Goal: Task Accomplishment & Management: Manage account settings

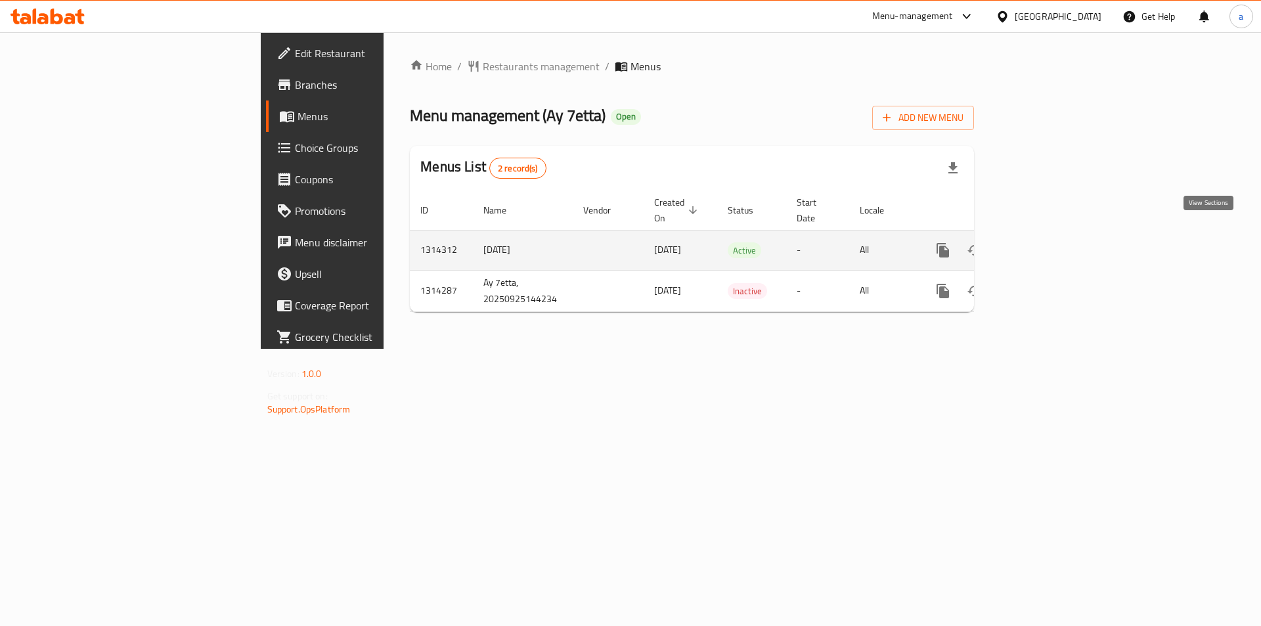
click at [1046, 242] on icon "enhanced table" at bounding box center [1038, 250] width 16 height 16
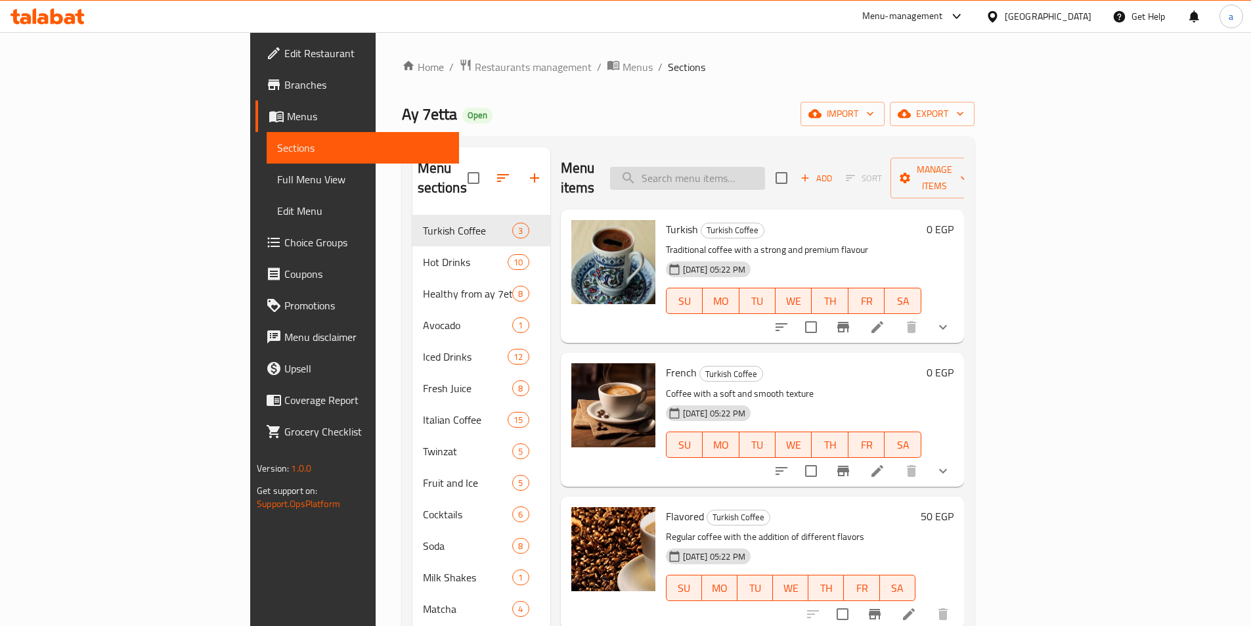
click at [745, 171] on input "search" at bounding box center [687, 178] width 155 height 23
paste input "Box 15 Pieces Mini Pancake"
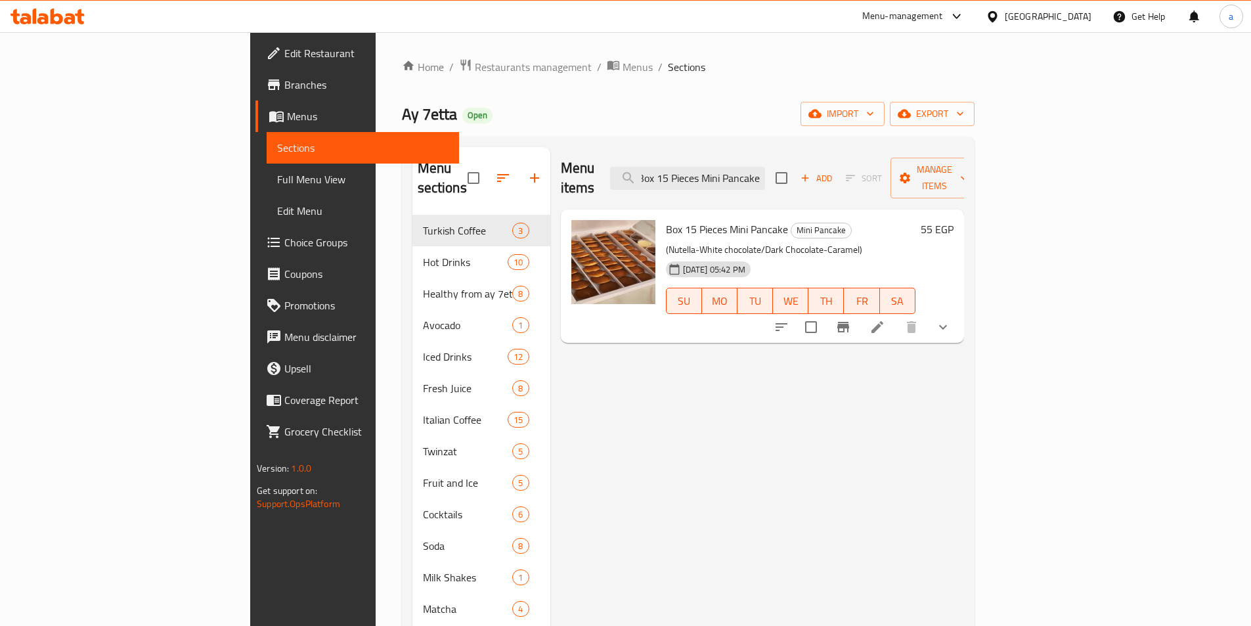
type input "Box 15 Pieces Mini Pancake"
click at [885, 319] on icon at bounding box center [878, 327] width 16 height 16
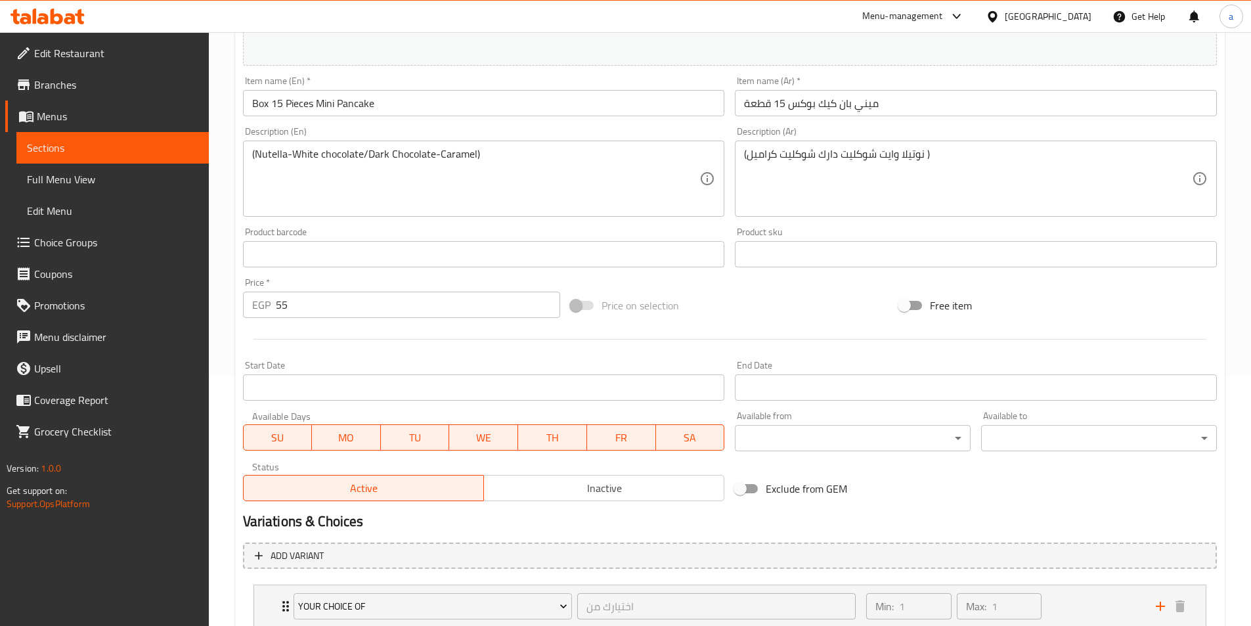
scroll to position [343, 0]
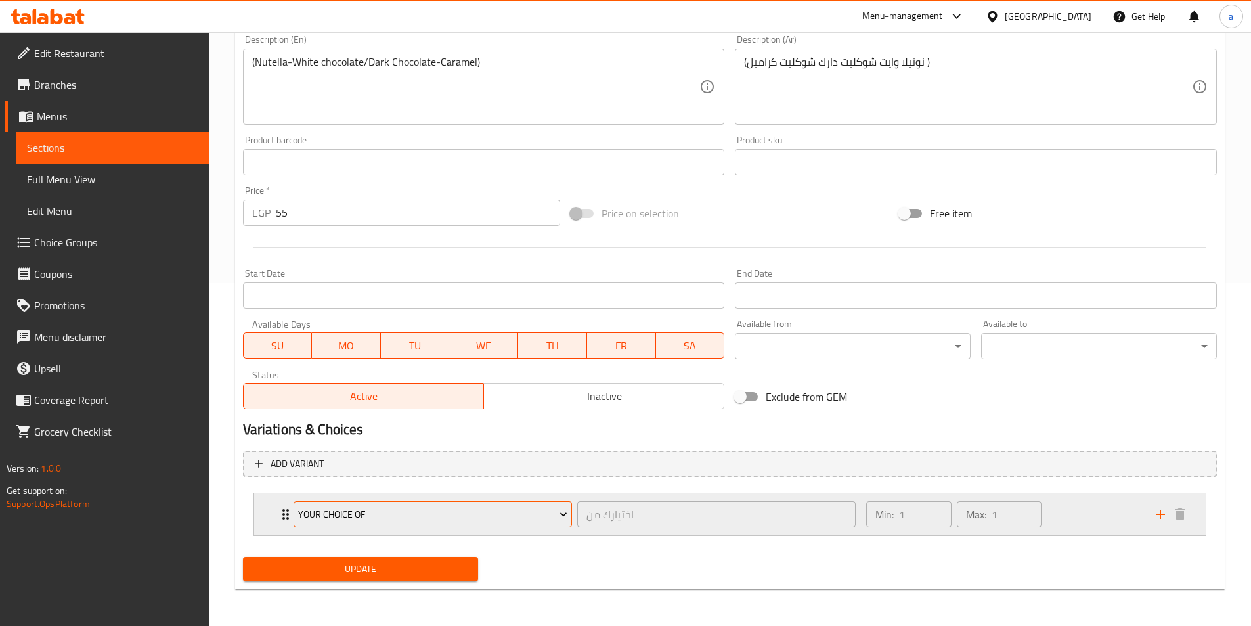
click at [558, 520] on icon "Expand" at bounding box center [563, 514] width 13 height 13
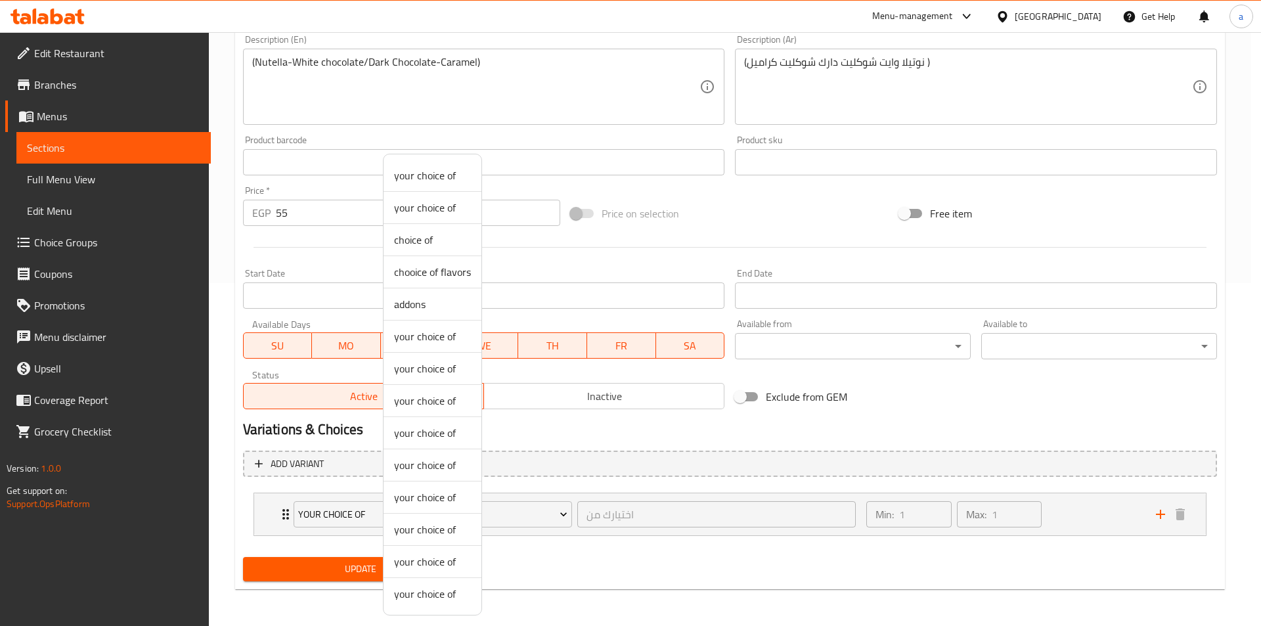
click at [575, 552] on div at bounding box center [630, 313] width 1261 height 626
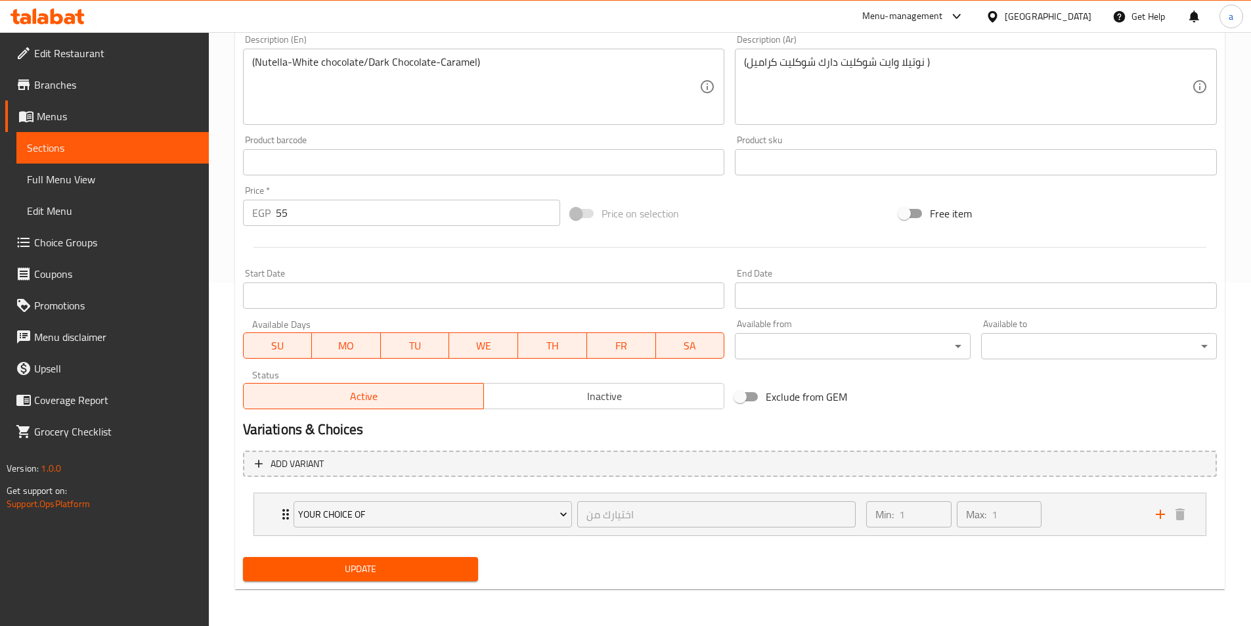
click at [579, 549] on div "Add variant your choice of اختيارك من ​ Min: 1 ​ Max: 1 ​ Nutella (ID: 23100656…" at bounding box center [730, 498] width 984 height 107
click at [1080, 519] on div "Min: 1 ​ Max: 1 ​" at bounding box center [1002, 514] width 289 height 42
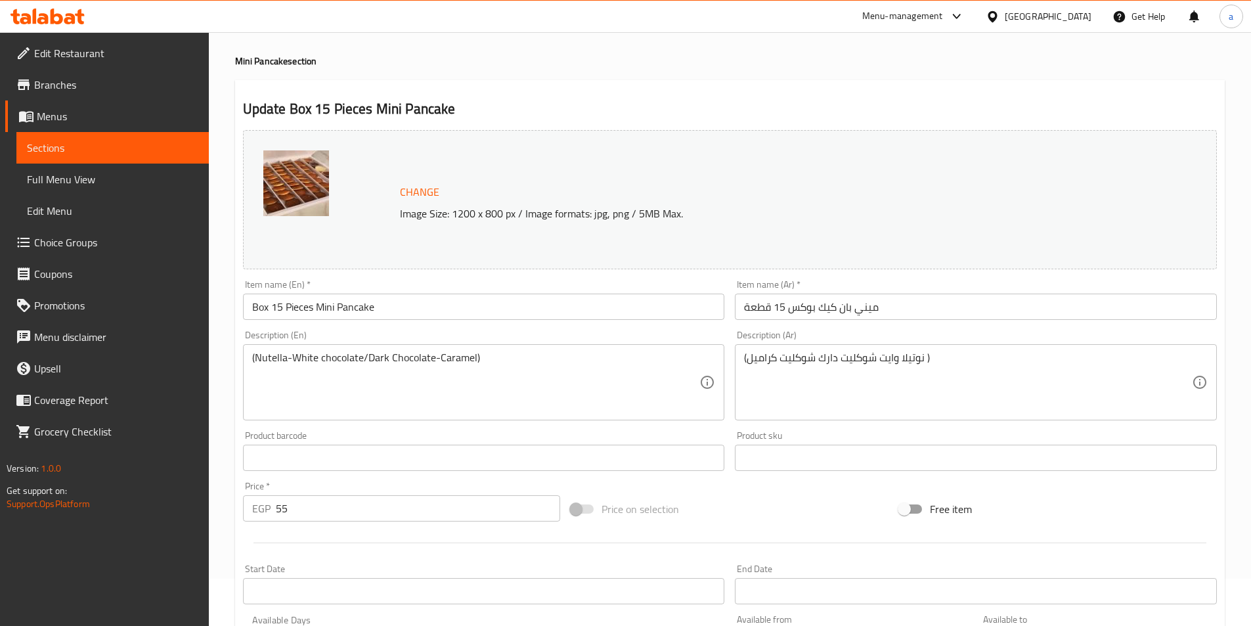
scroll to position [0, 0]
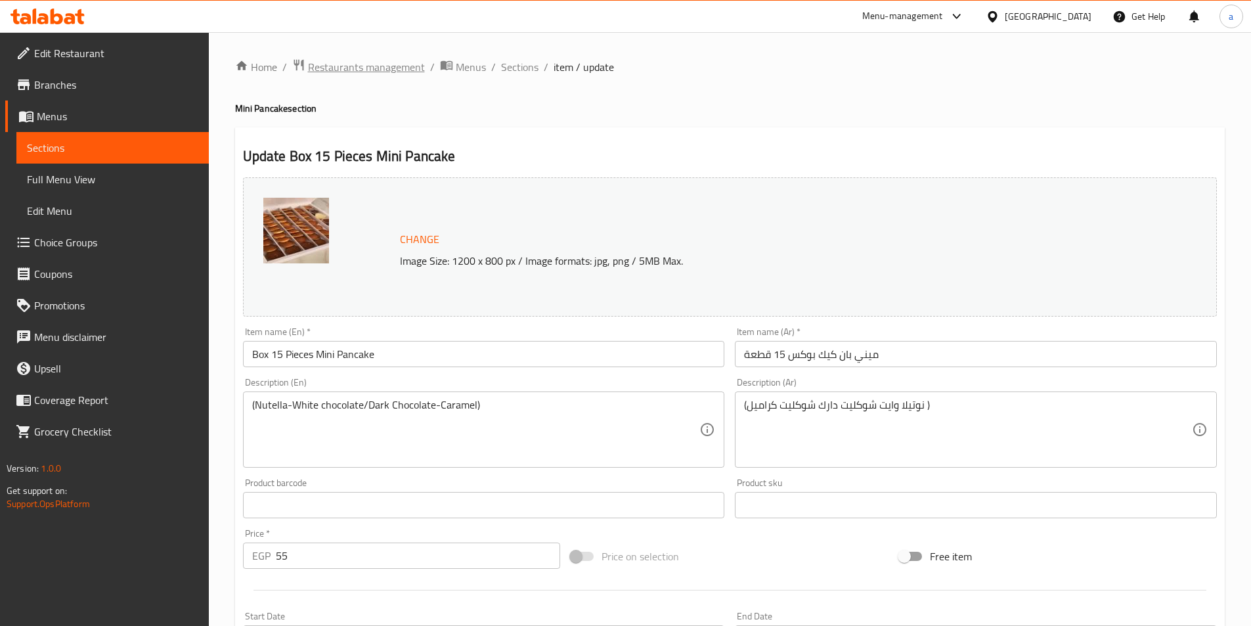
click at [338, 72] on span "Restaurants management" at bounding box center [366, 67] width 117 height 16
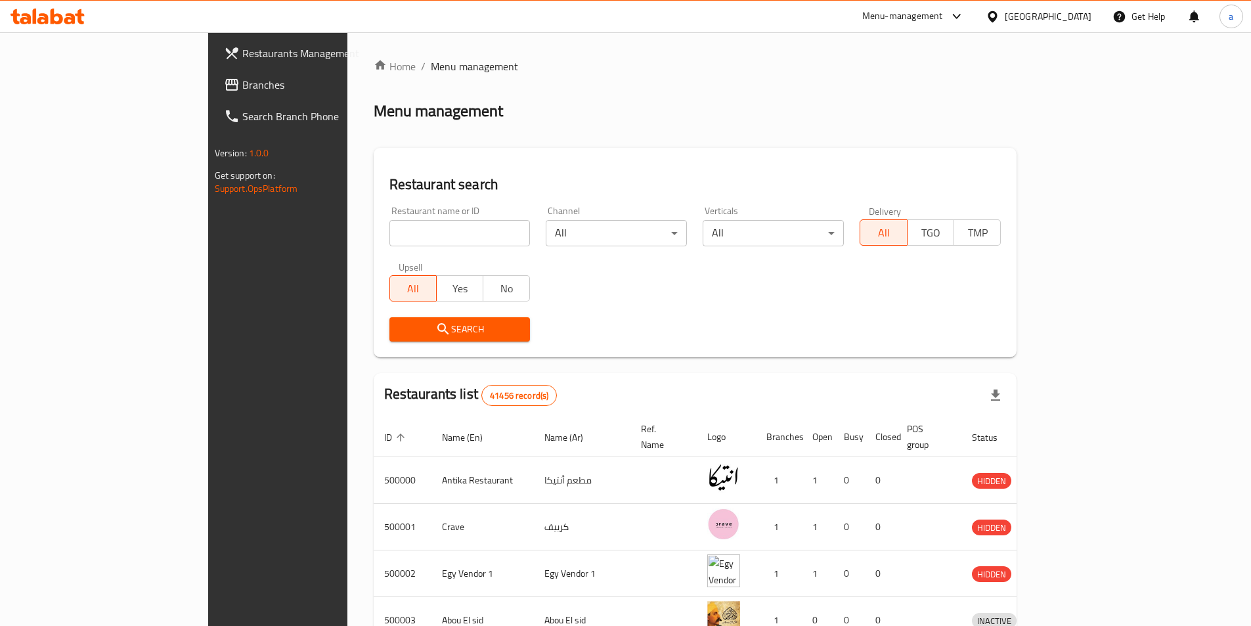
click at [242, 88] on span "Branches" at bounding box center [324, 85] width 164 height 16
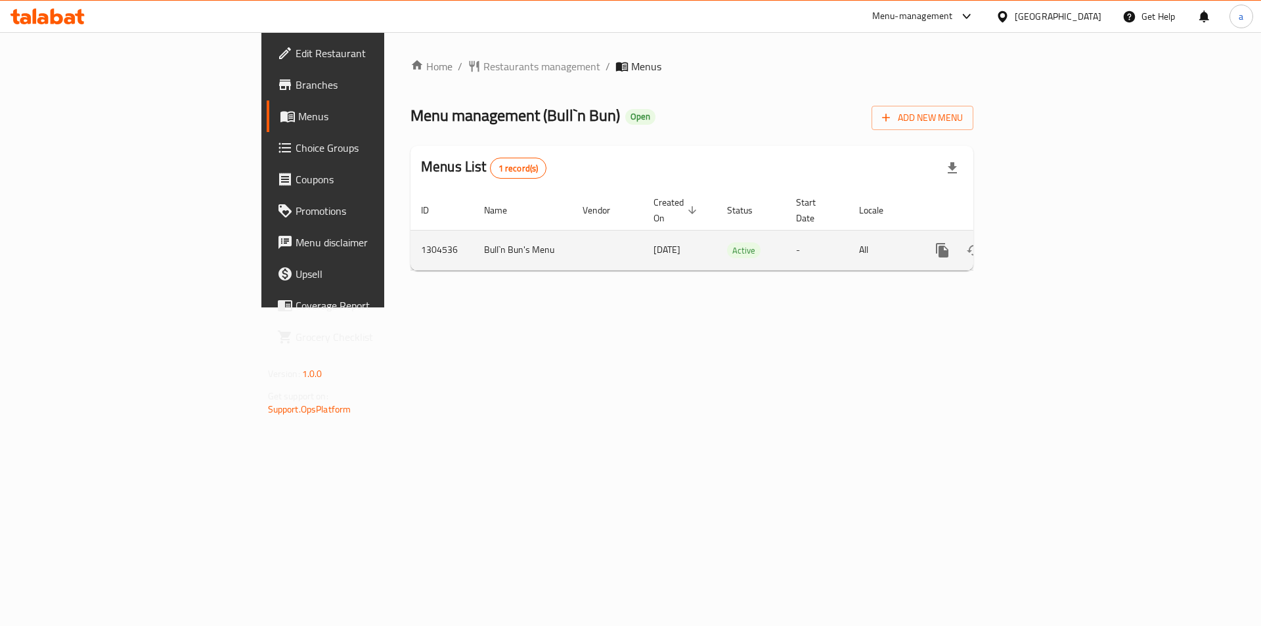
click at [1045, 242] on icon "enhanced table" at bounding box center [1037, 250] width 16 height 16
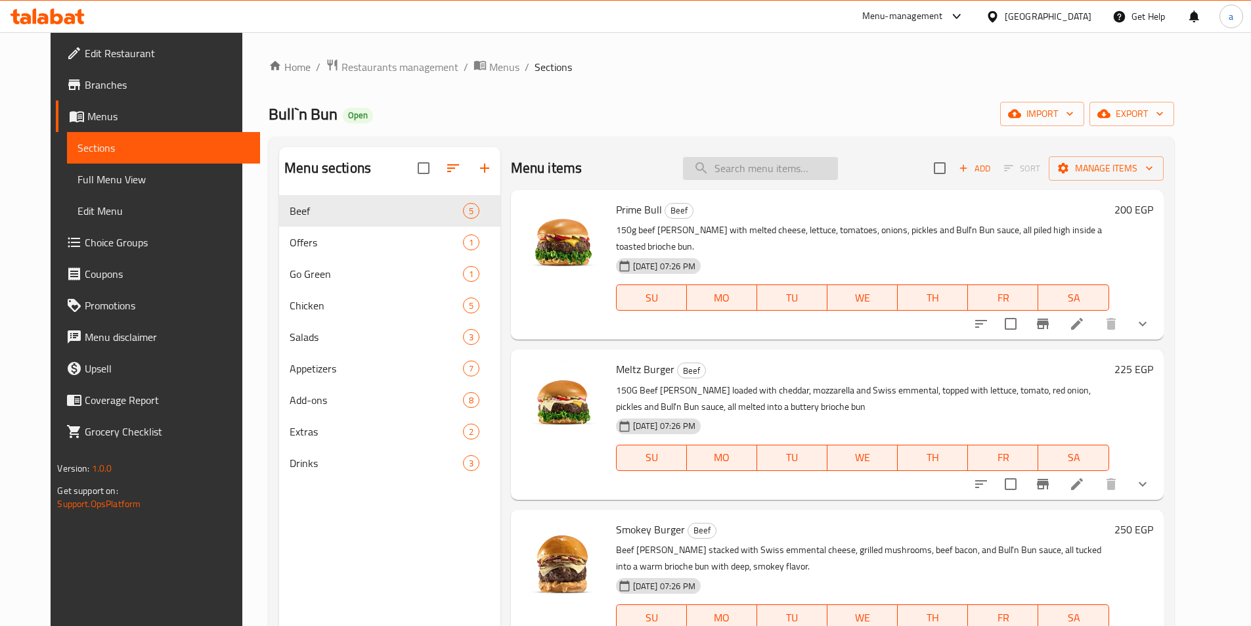
click at [816, 163] on input "search" at bounding box center [760, 168] width 155 height 23
paste input "773229"
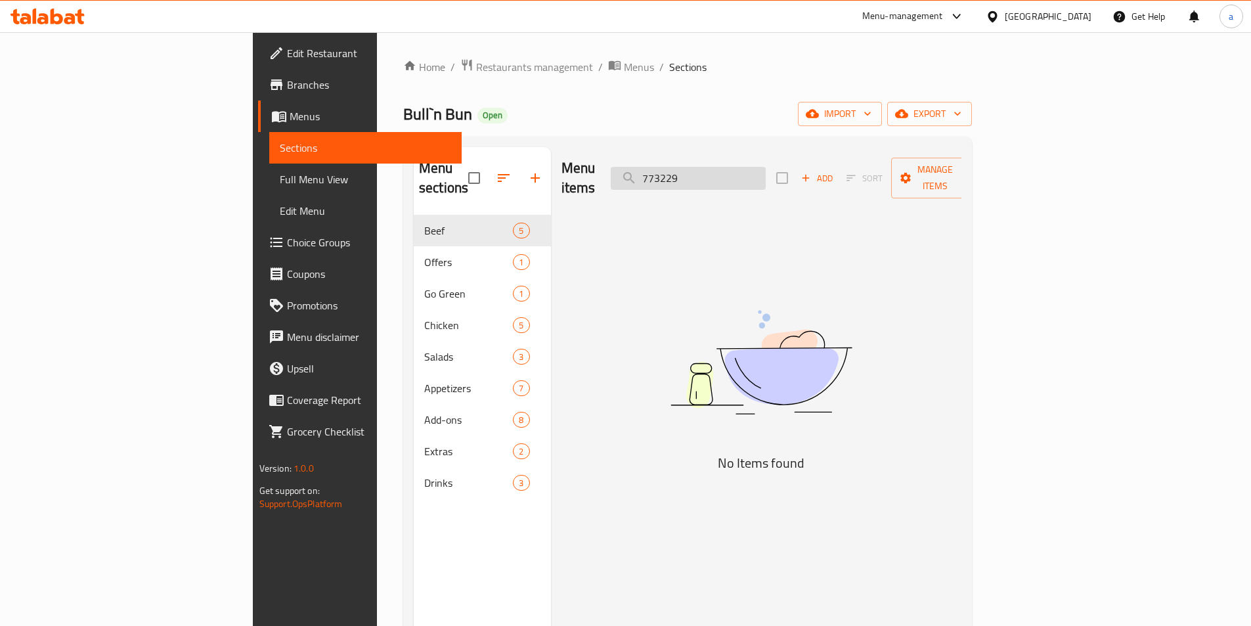
click at [766, 171] on input "773229" at bounding box center [688, 178] width 155 height 23
paste input "Classic Crispy"
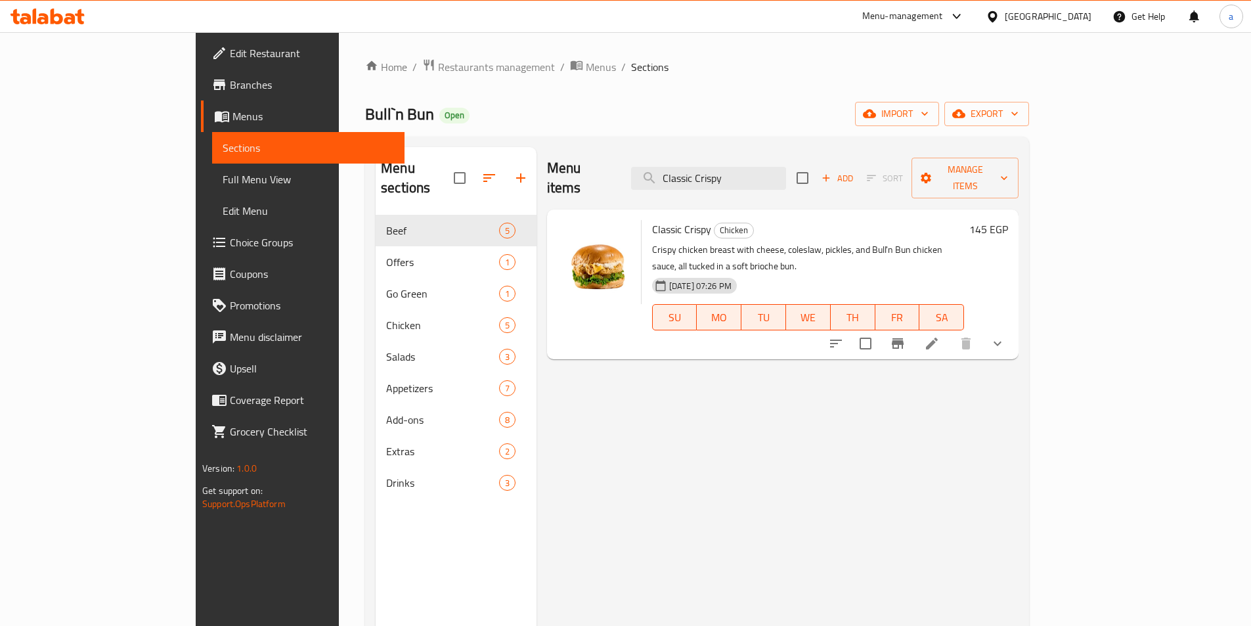
type input "Classic Crispy"
click at [1013, 328] on div at bounding box center [916, 344] width 193 height 32
click at [950, 332] on li at bounding box center [932, 344] width 37 height 24
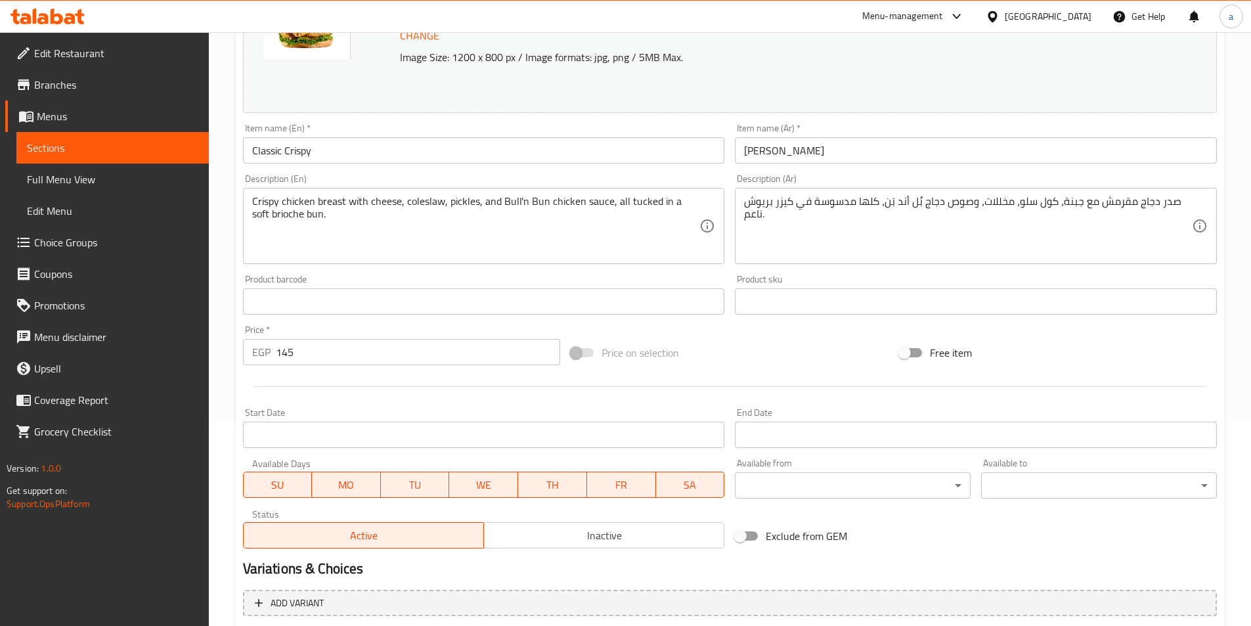
scroll to position [397, 0]
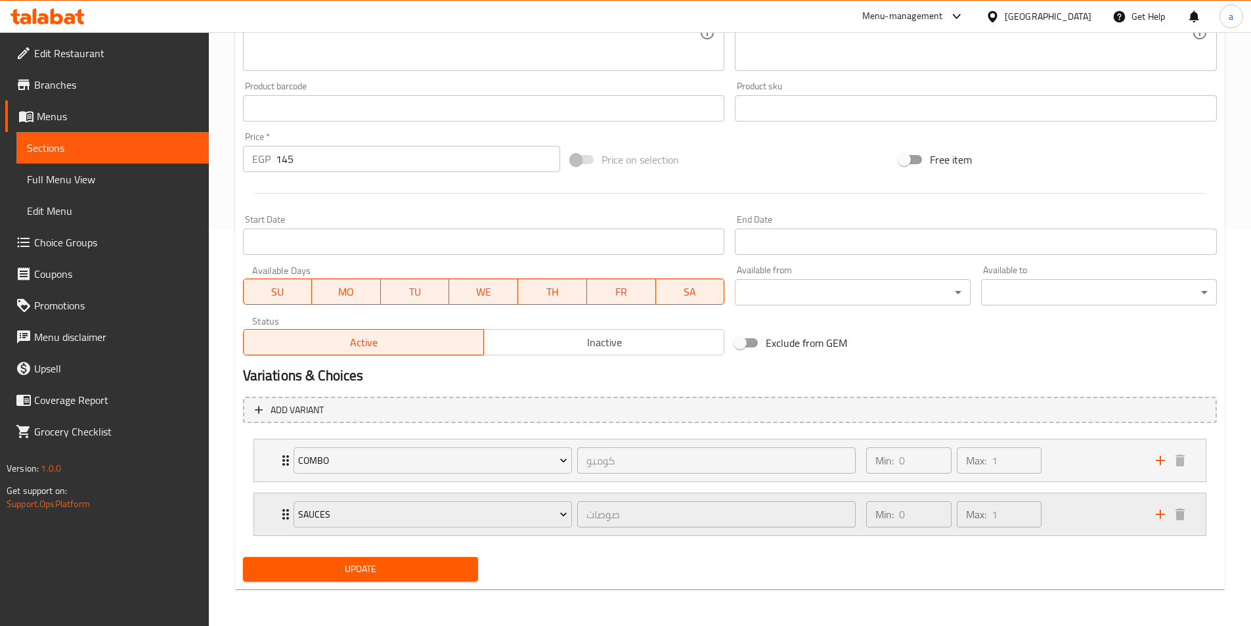
click at [1061, 513] on div "Min: 0 ​ Max: 1 ​" at bounding box center [1002, 514] width 289 height 42
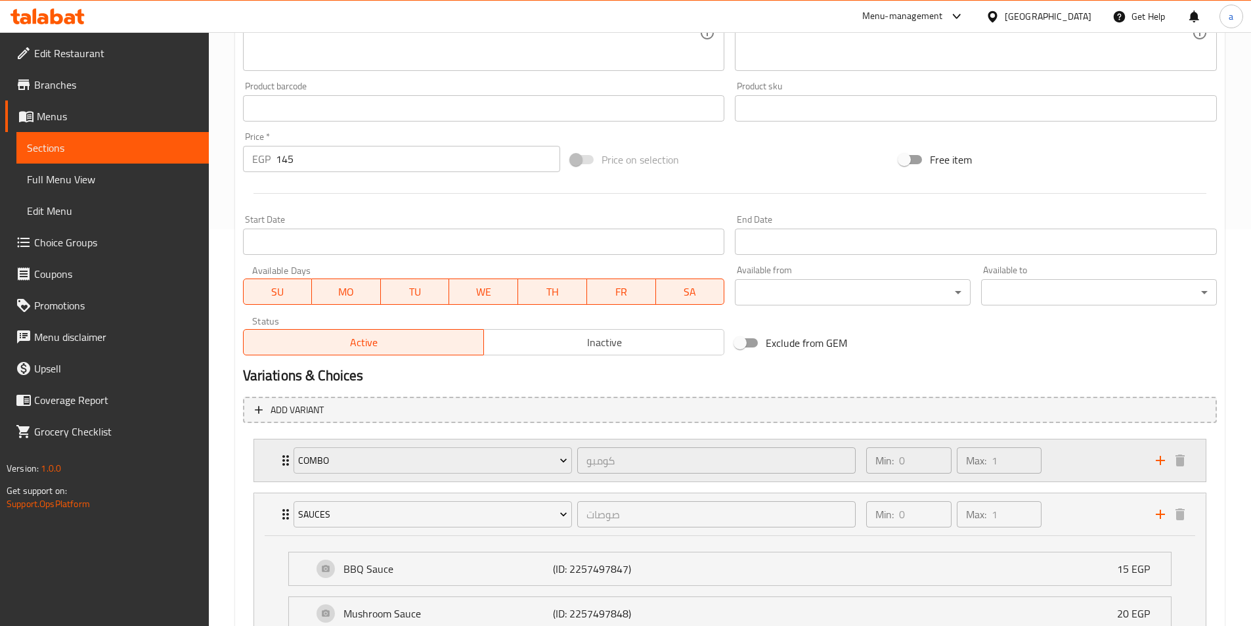
click at [1061, 472] on div "Min: 0 ​ Max: 1 ​" at bounding box center [1002, 460] width 289 height 42
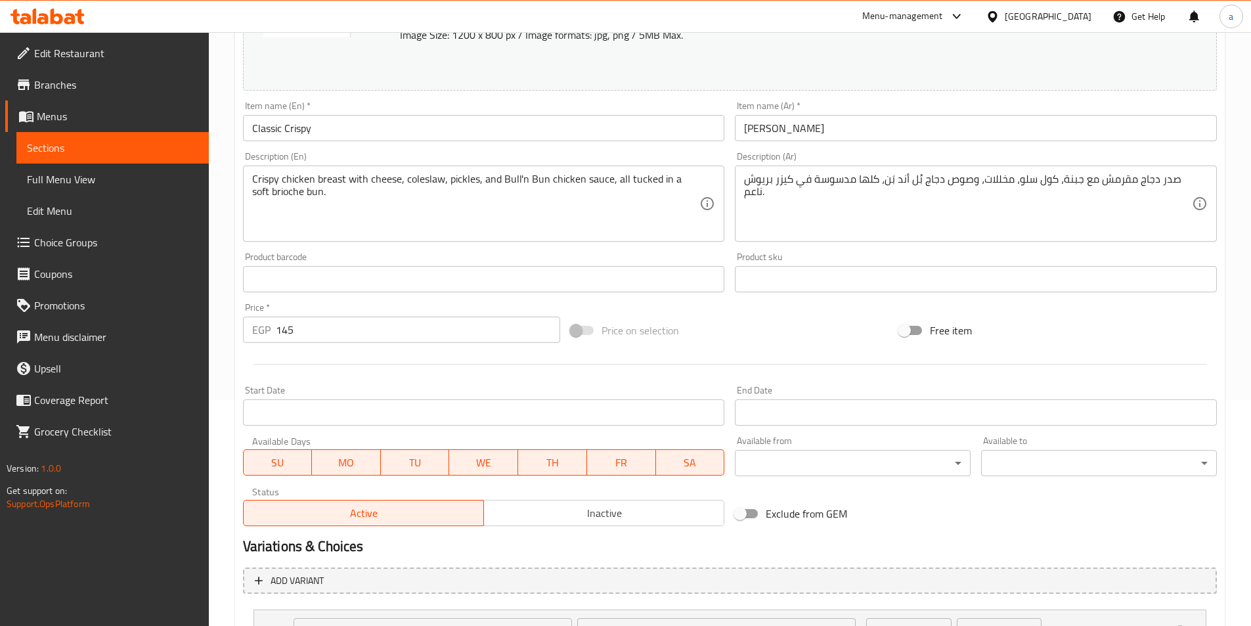
scroll to position [0, 0]
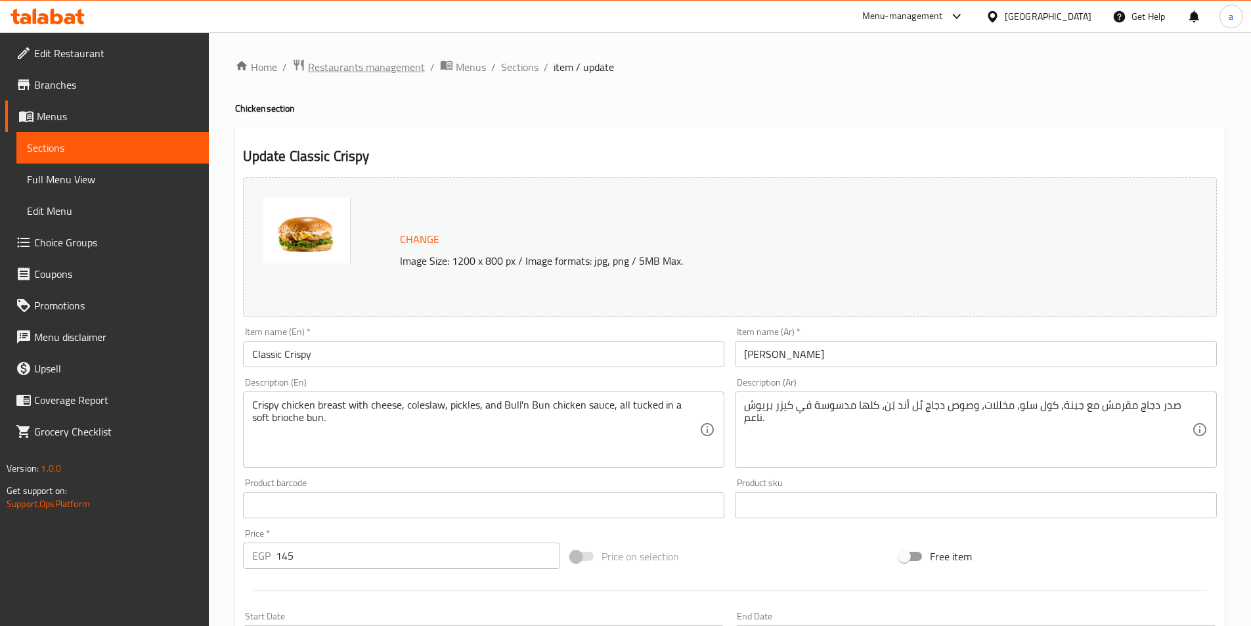
click at [349, 66] on span "Restaurants management" at bounding box center [366, 67] width 117 height 16
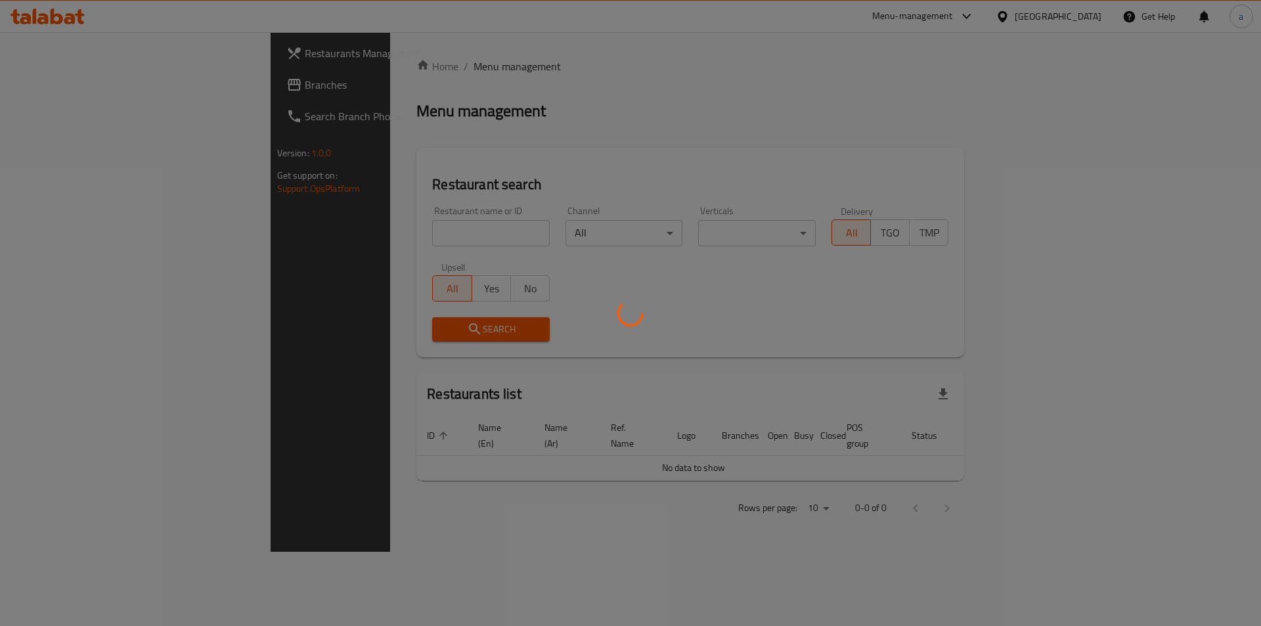
click at [102, 83] on div at bounding box center [630, 313] width 1261 height 626
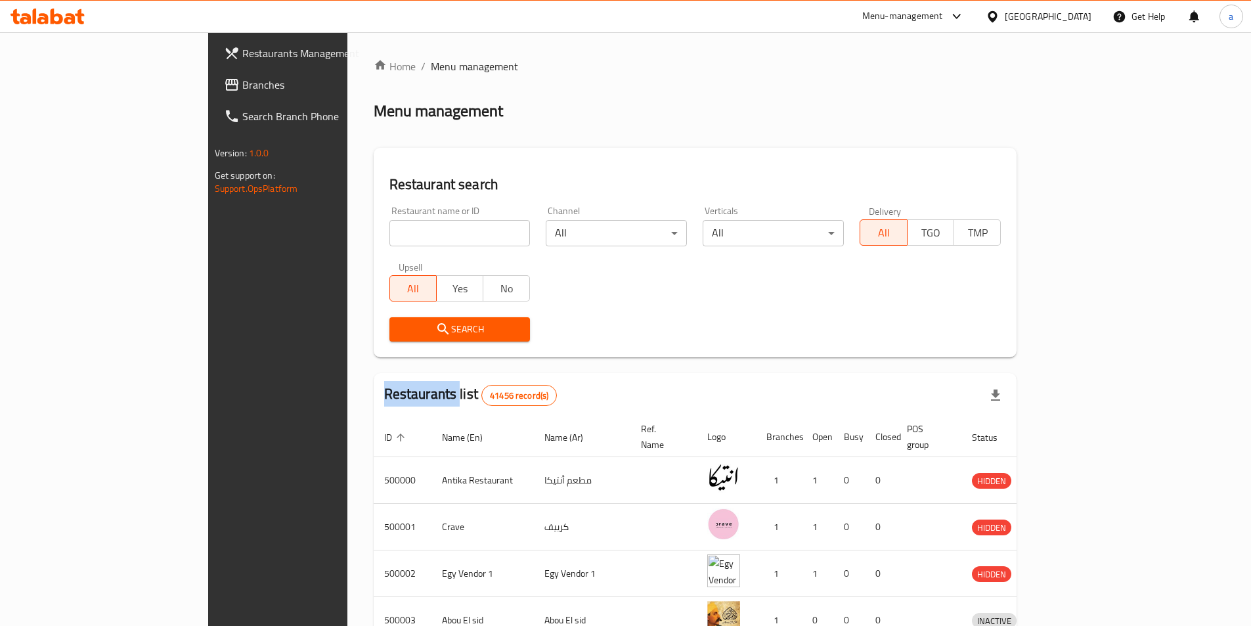
click at [242, 83] on span "Branches" at bounding box center [324, 85] width 164 height 16
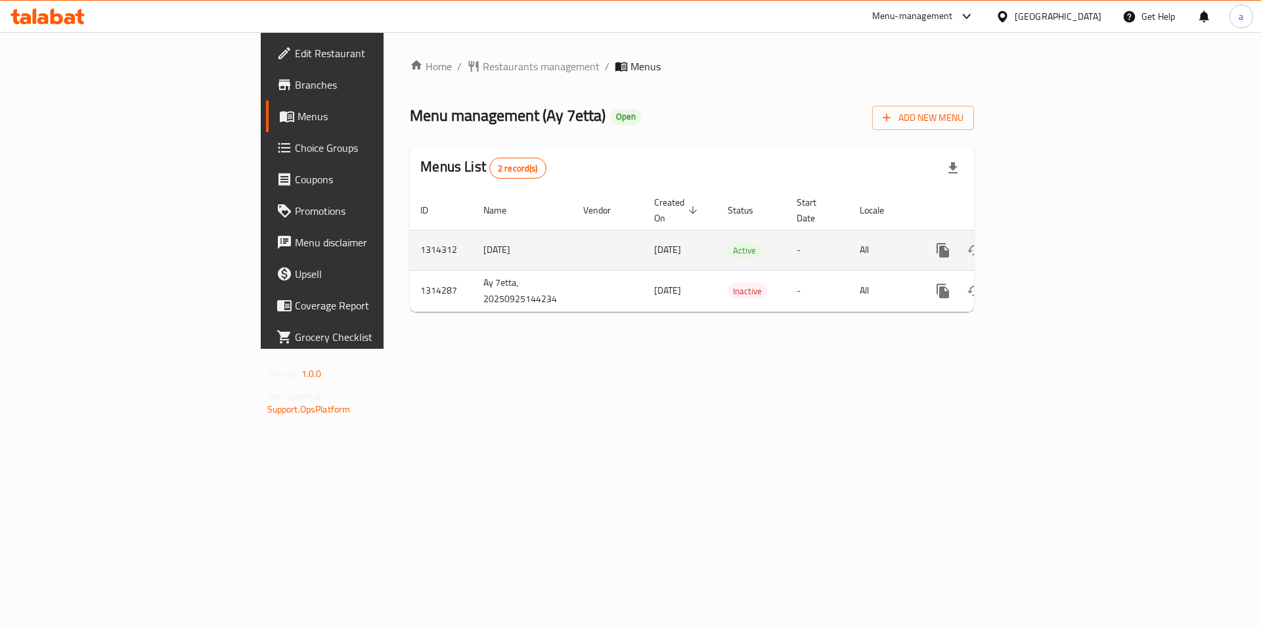
click at [1046, 242] on icon "enhanced table" at bounding box center [1038, 250] width 16 height 16
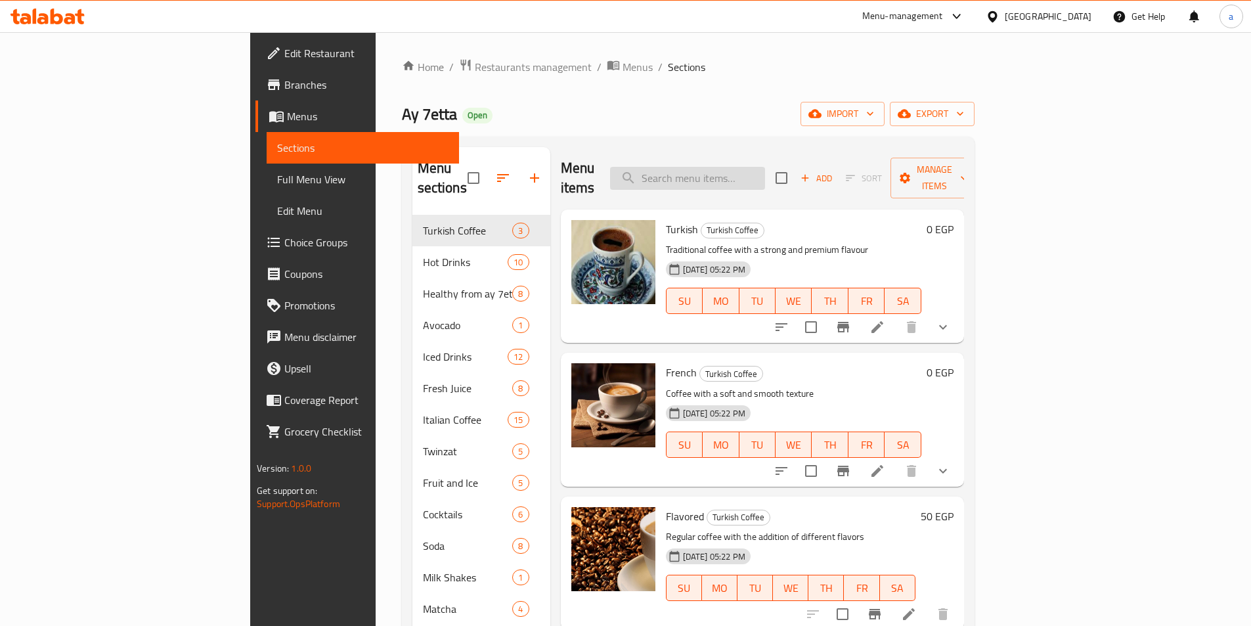
click at [765, 167] on input "search" at bounding box center [687, 178] width 155 height 23
paste input "Croissant Mix Cheese"
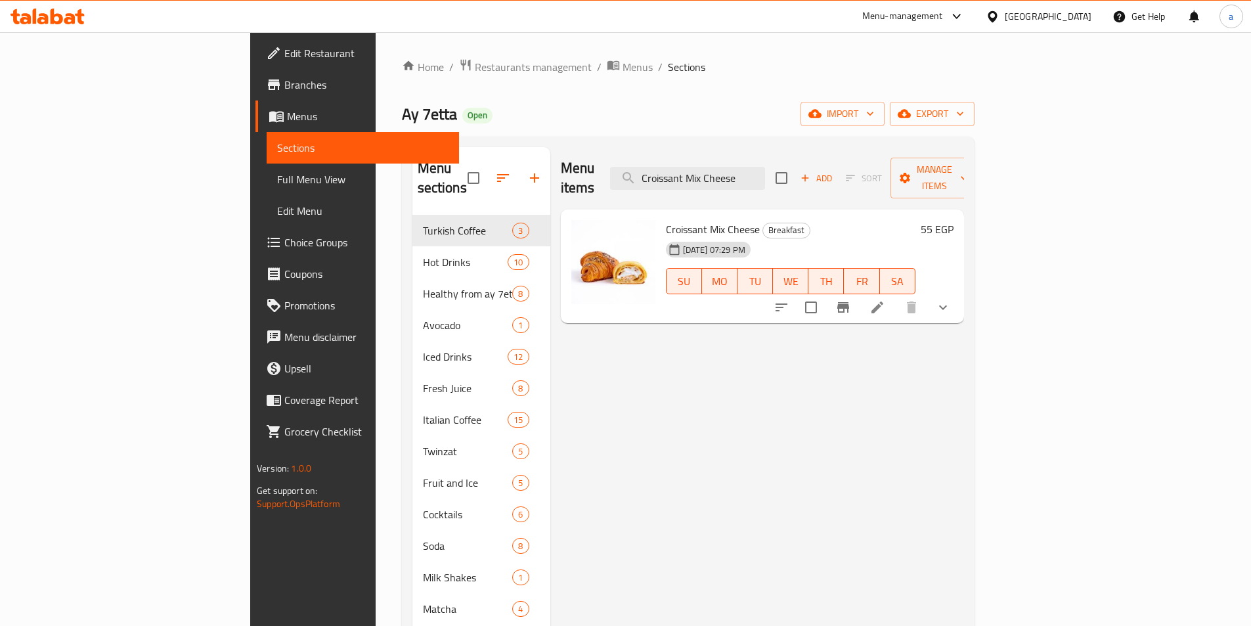
type input "Croissant Mix Cheese"
click at [885, 299] on icon at bounding box center [878, 307] width 16 height 16
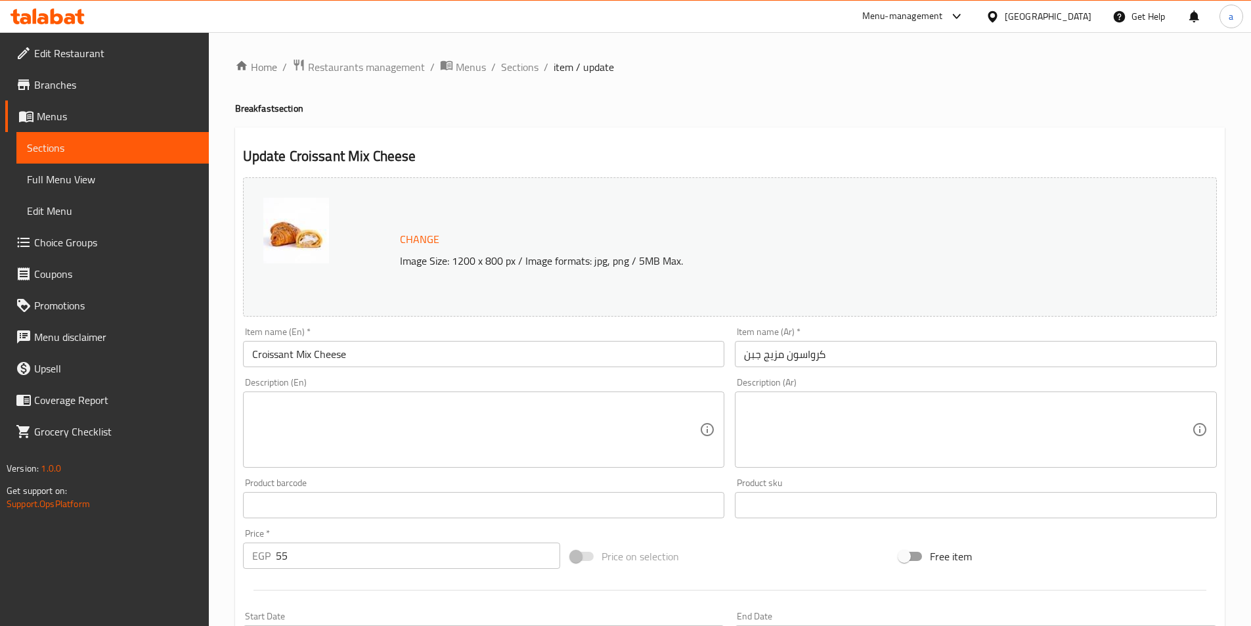
click at [120, 160] on link "Sections" at bounding box center [112, 148] width 192 height 32
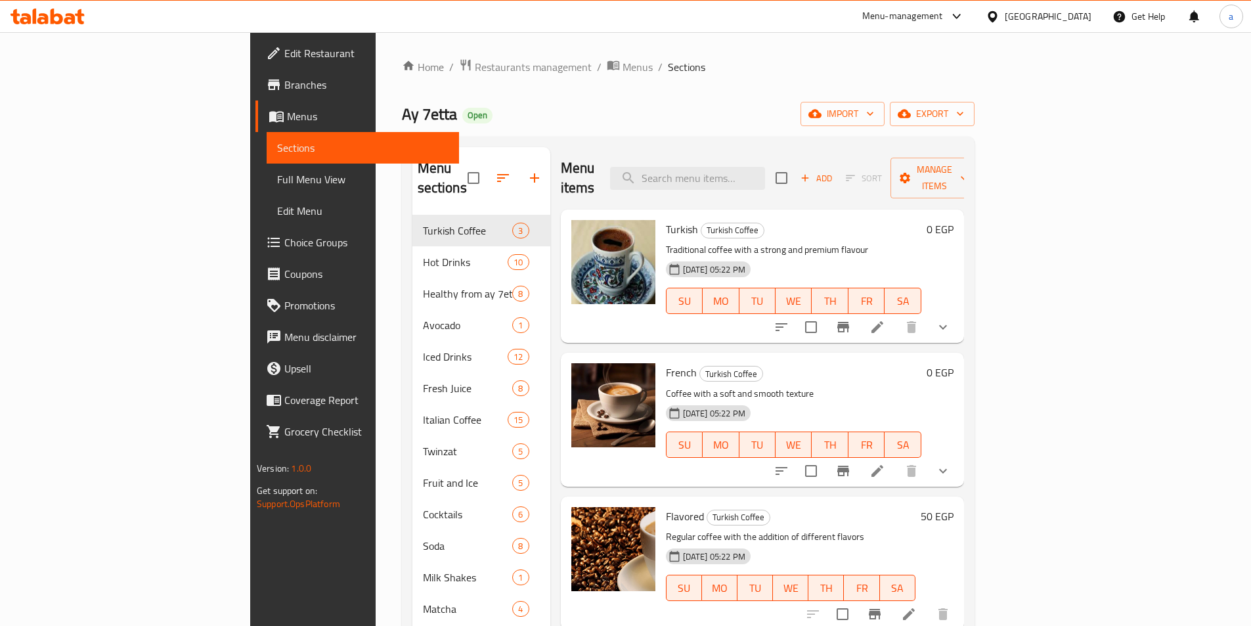
click at [807, 210] on div "Turkish Turkish Coffee Traditional coffee with a strong and premium flavour 25-…" at bounding box center [762, 276] width 403 height 133
click at [765, 174] on input "search" at bounding box center [687, 178] width 155 height 23
paste input "Croissant (Nutella - White - Dark - Caramel)"
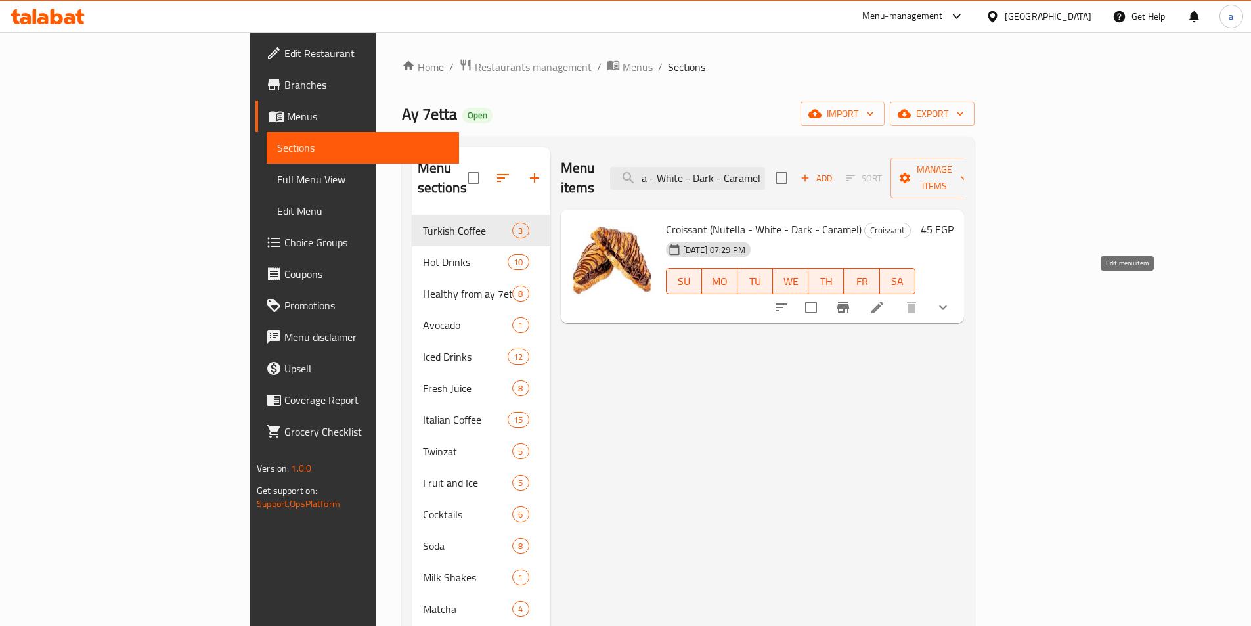
type input "Croissant (Nutella - White - Dark - Caramel)"
click at [885, 299] on icon at bounding box center [878, 307] width 16 height 16
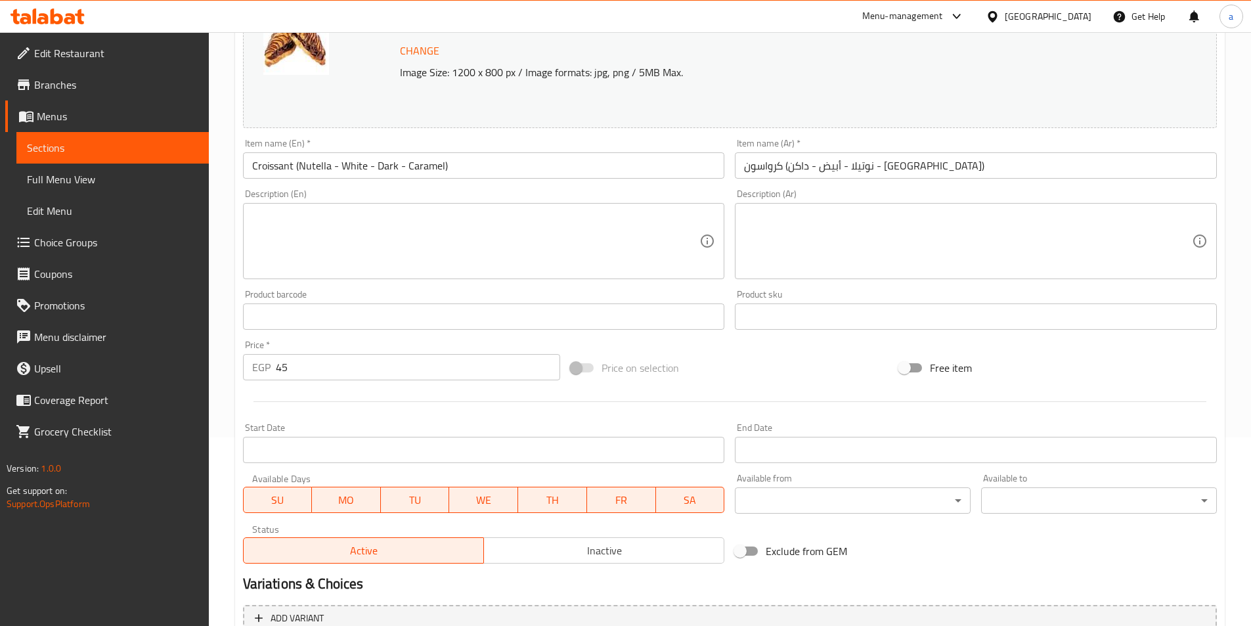
scroll to position [343, 0]
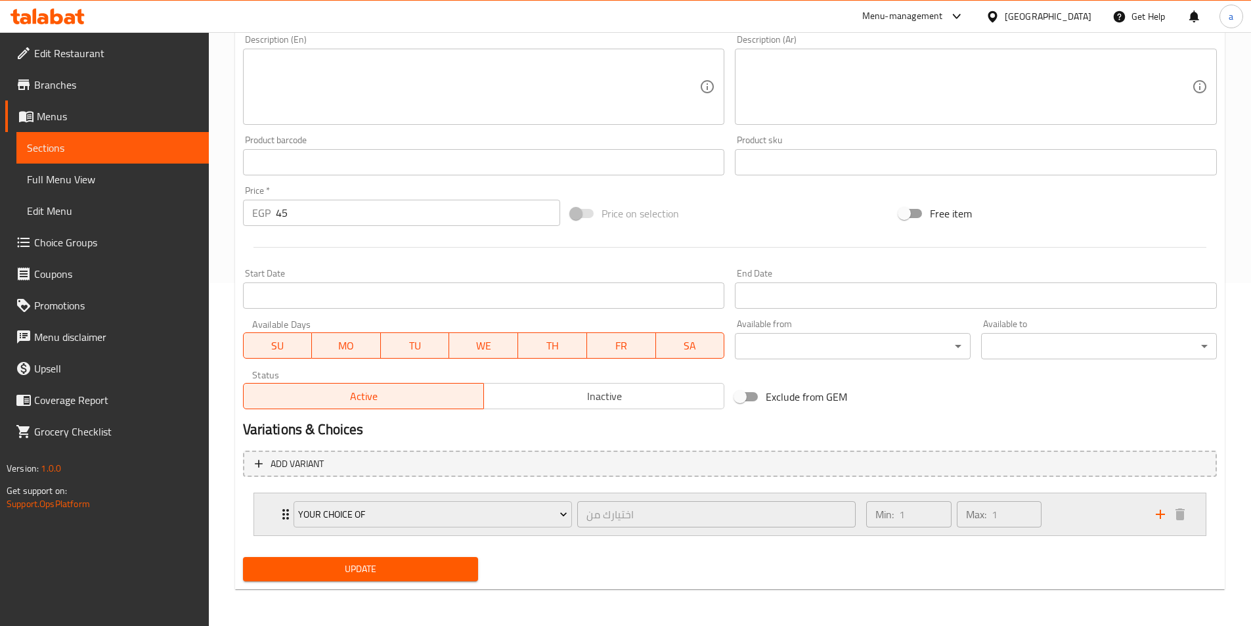
click at [1082, 510] on div "Min: 1 ​ Max: 1 ​" at bounding box center [1002, 514] width 289 height 42
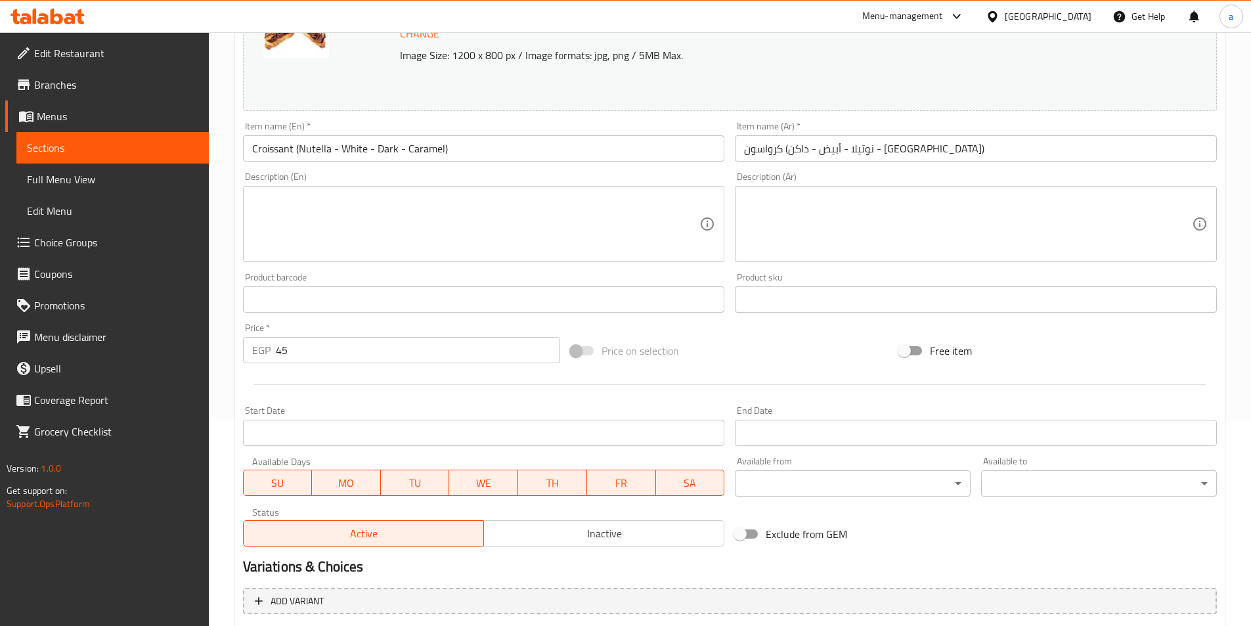
scroll to position [110, 0]
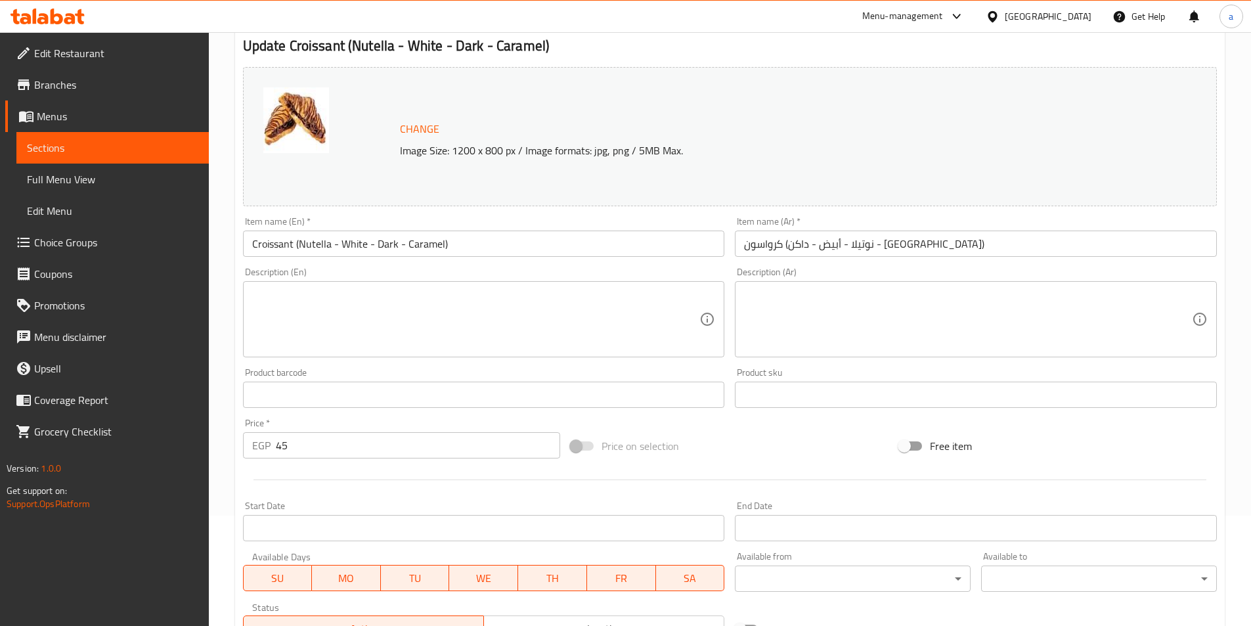
click at [125, 135] on link "Sections" at bounding box center [112, 148] width 192 height 32
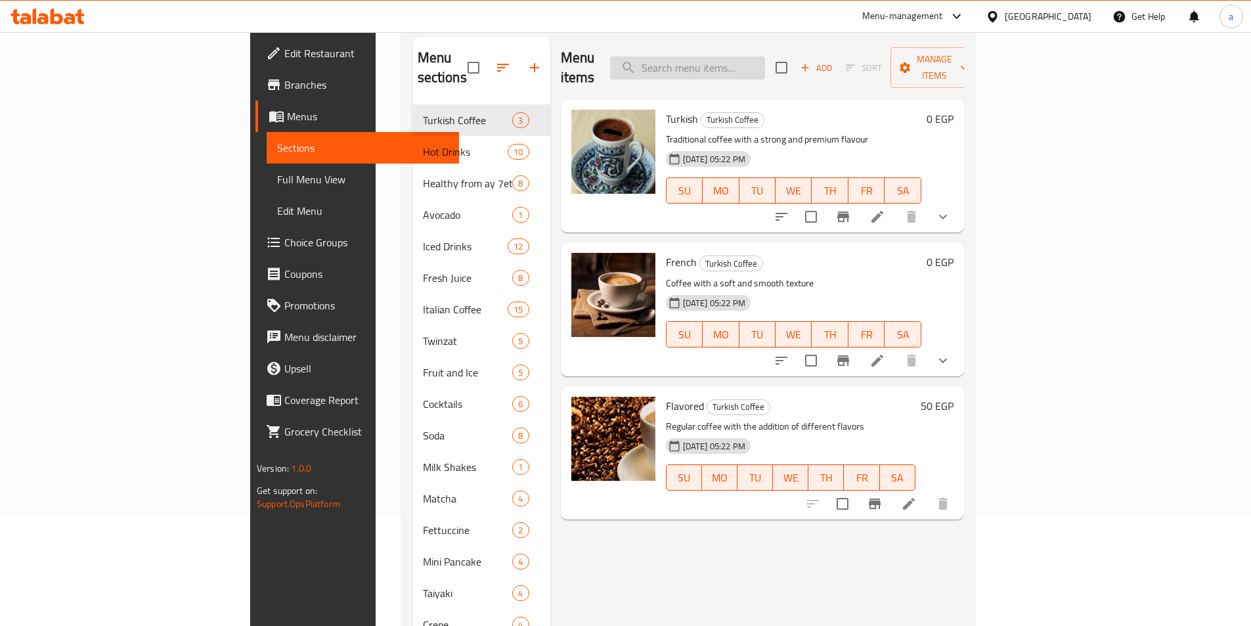
click at [765, 66] on input "search" at bounding box center [687, 67] width 155 height 23
paste input "Croissant Mix Cheese"
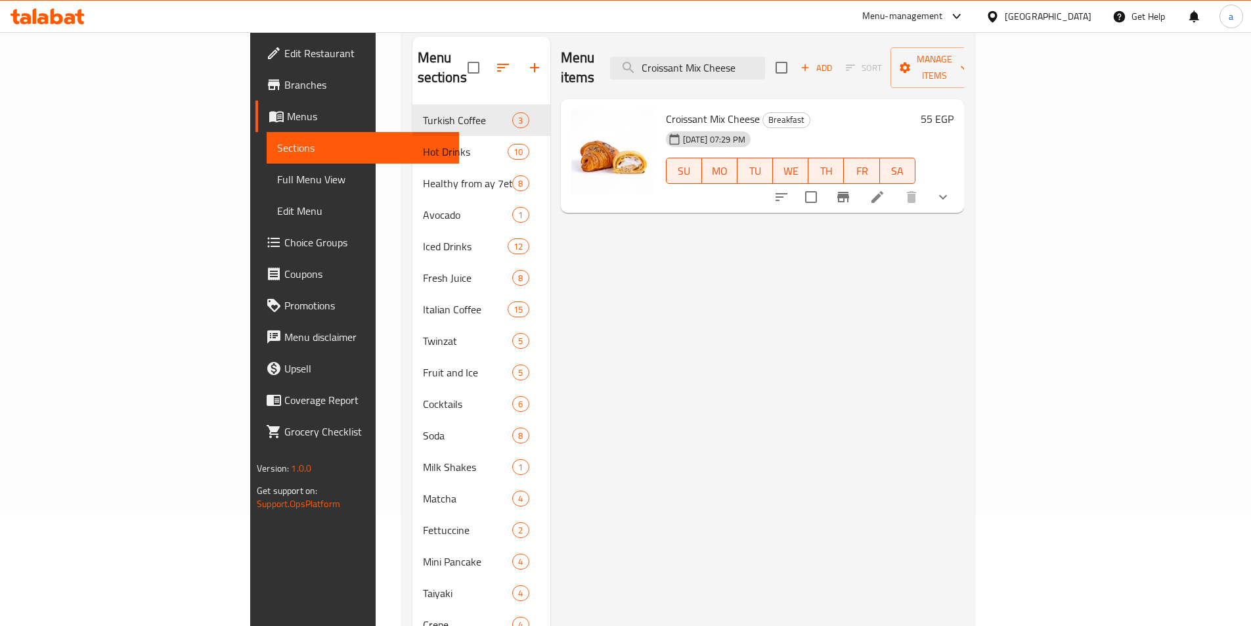
type input "Croissant Mix Cheese"
click at [885, 189] on icon at bounding box center [878, 197] width 16 height 16
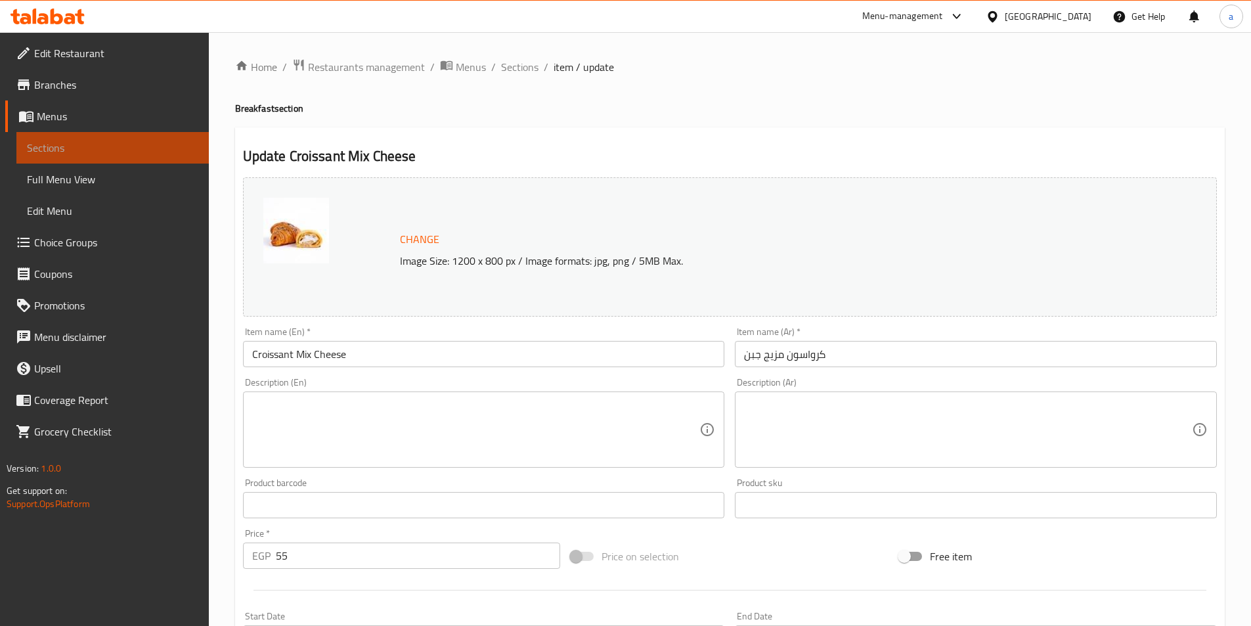
click at [125, 153] on span "Sections" at bounding box center [112, 148] width 171 height 16
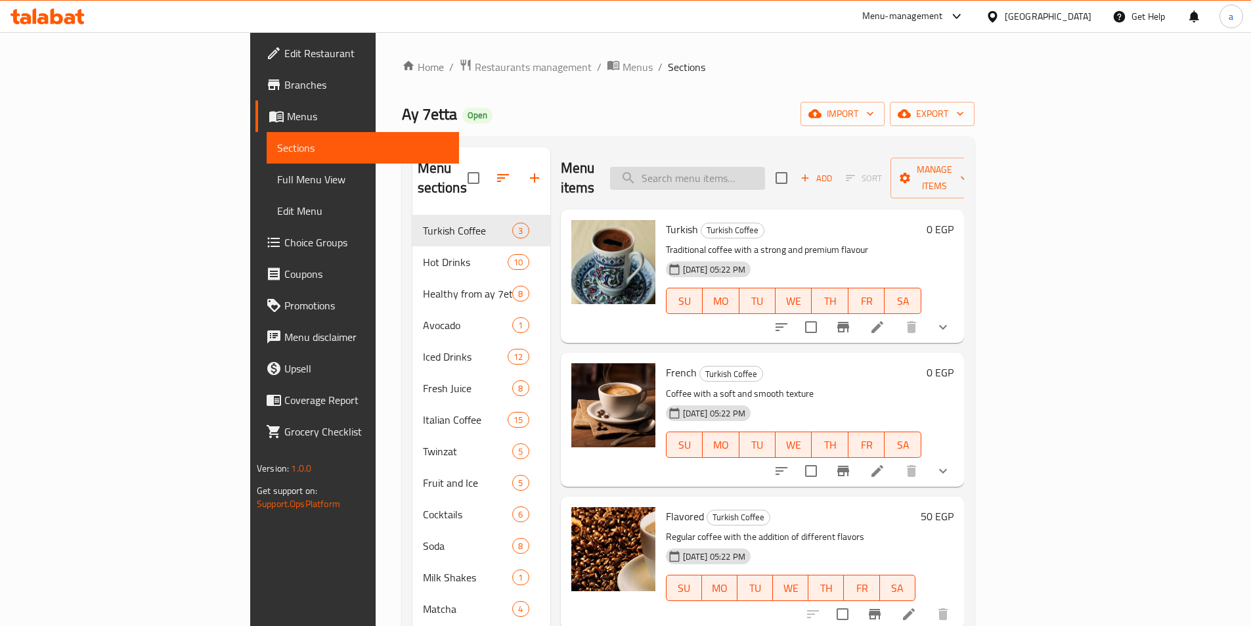
click at [765, 170] on input "search" at bounding box center [687, 178] width 155 height 23
paste input "Espresso"
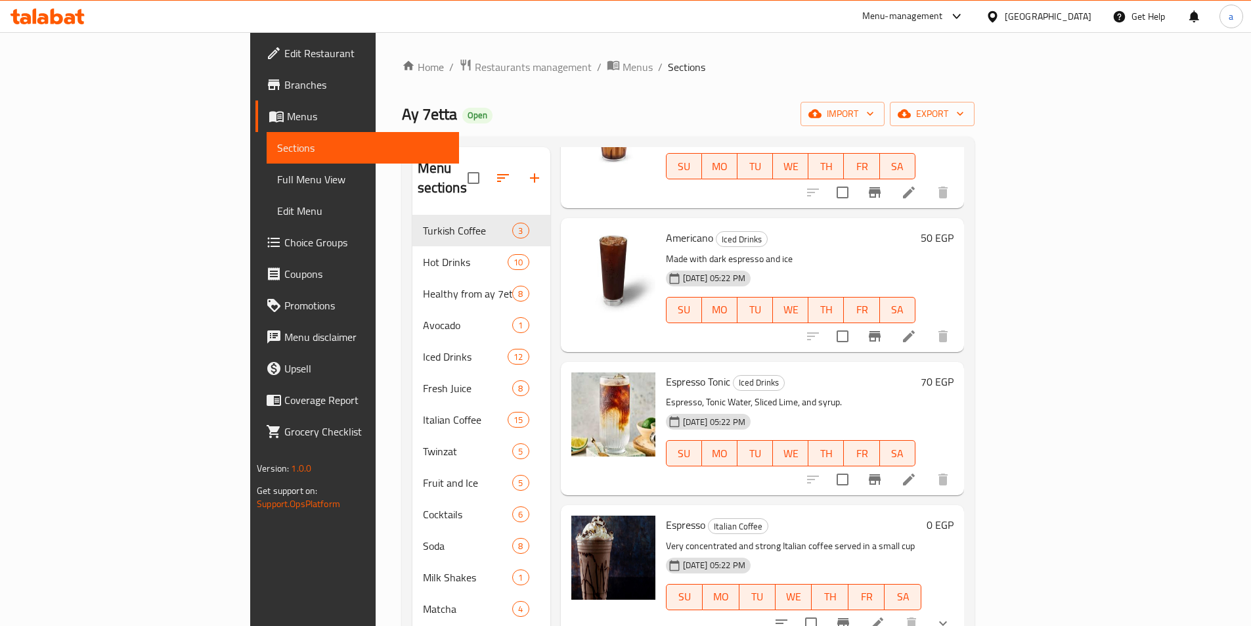
scroll to position [328, 0]
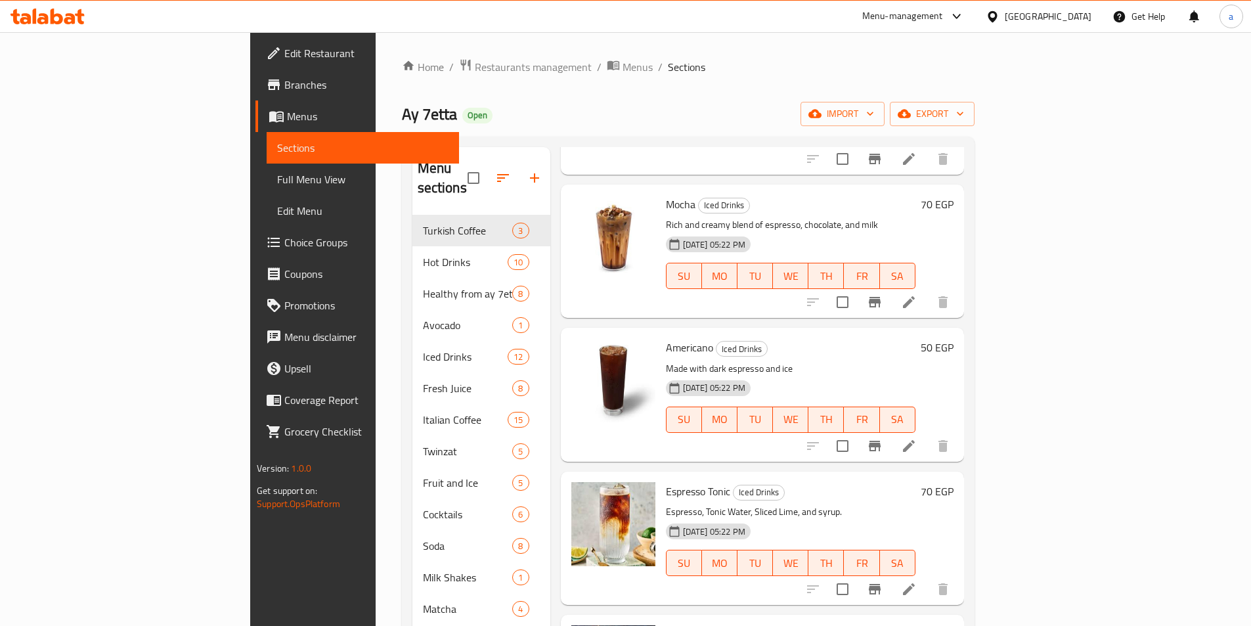
type input "Espresso"
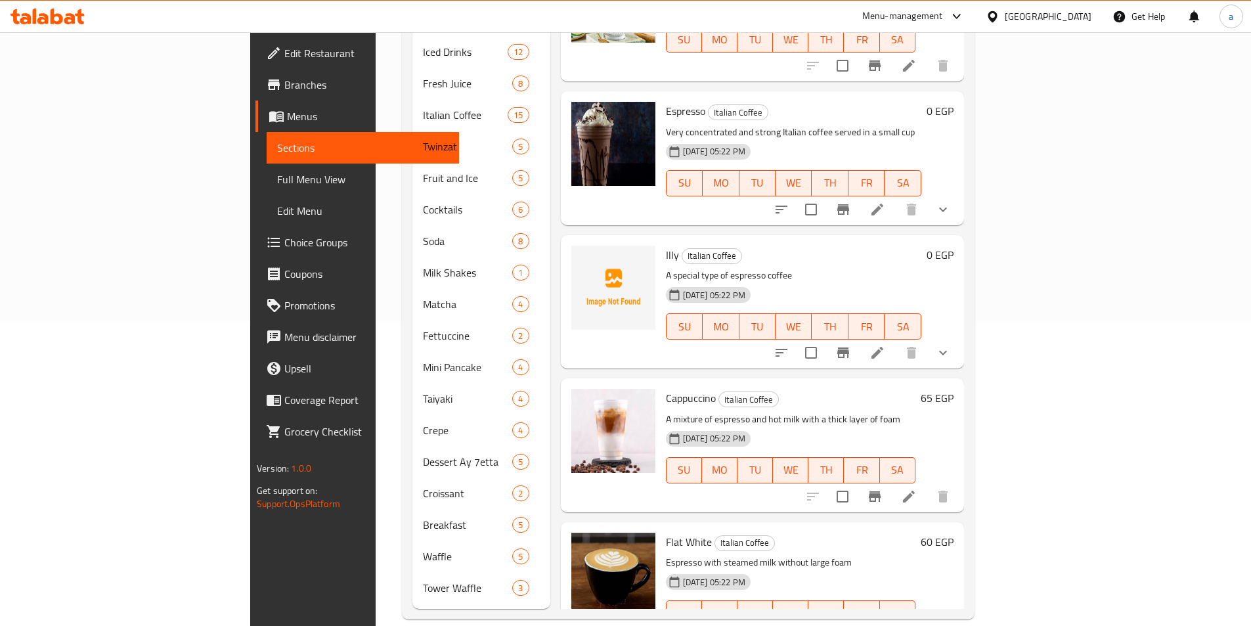
scroll to position [438, 0]
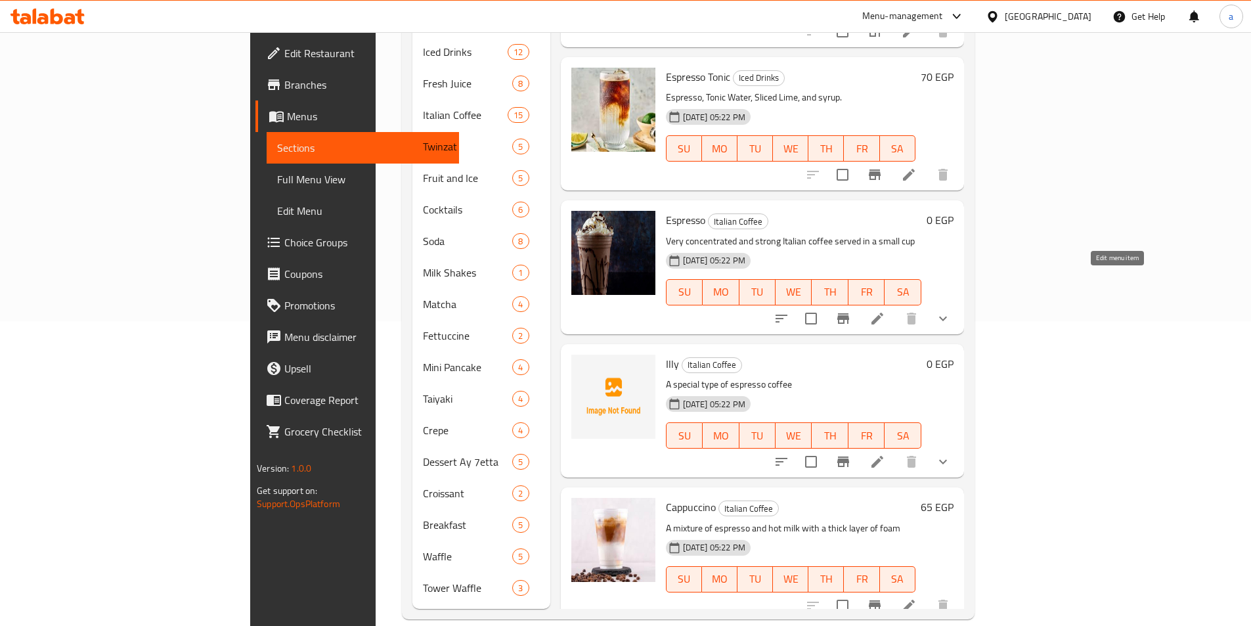
click at [885, 311] on icon at bounding box center [878, 319] width 16 height 16
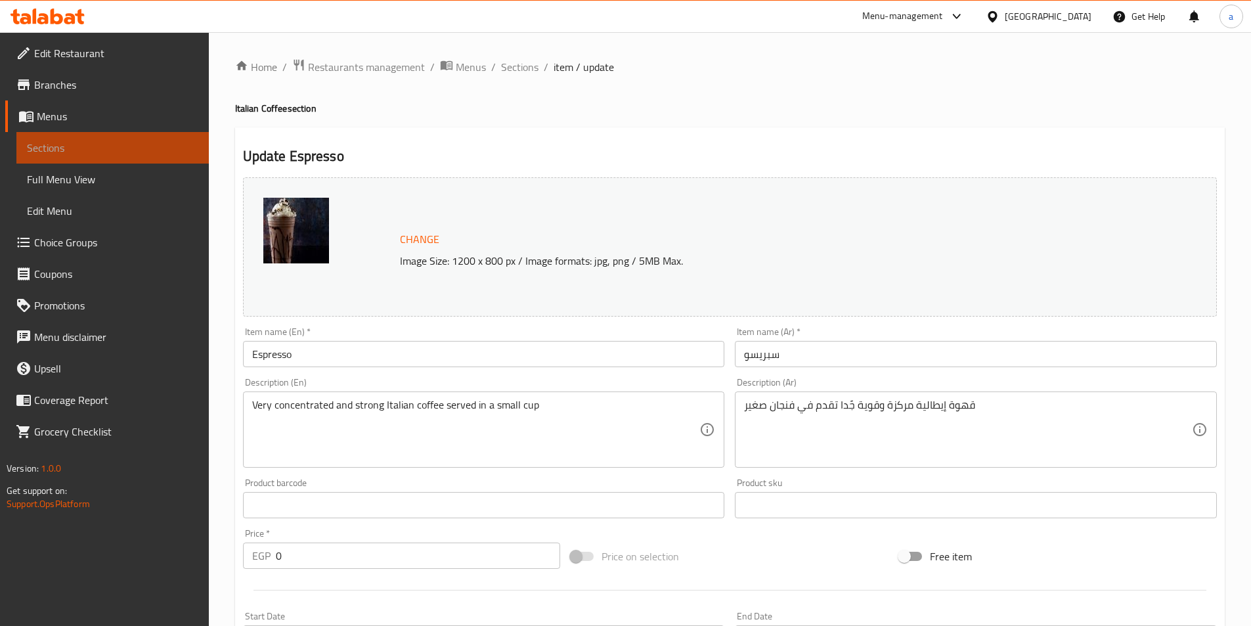
drag, startPoint x: 77, startPoint y: 154, endPoint x: 185, endPoint y: 145, distance: 108.0
click at [77, 154] on span "Sections" at bounding box center [112, 148] width 171 height 16
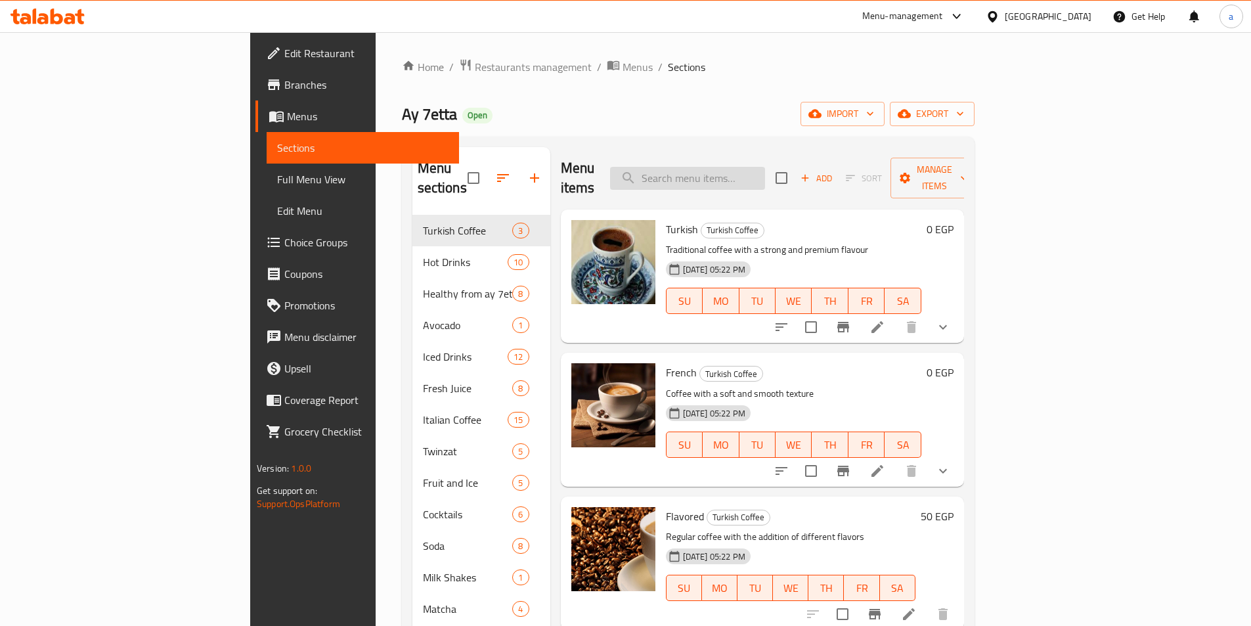
click at [755, 167] on input "search" at bounding box center [687, 178] width 155 height 23
paste input "Illy"
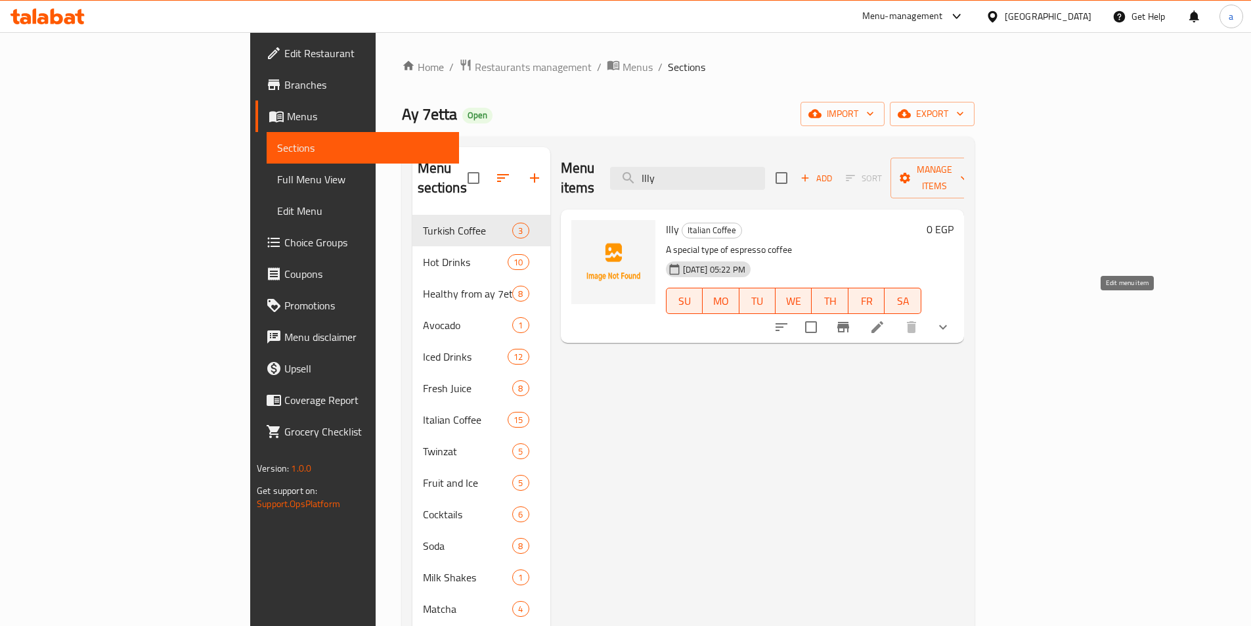
type input "Illy"
click at [883, 321] on icon at bounding box center [878, 327] width 12 height 12
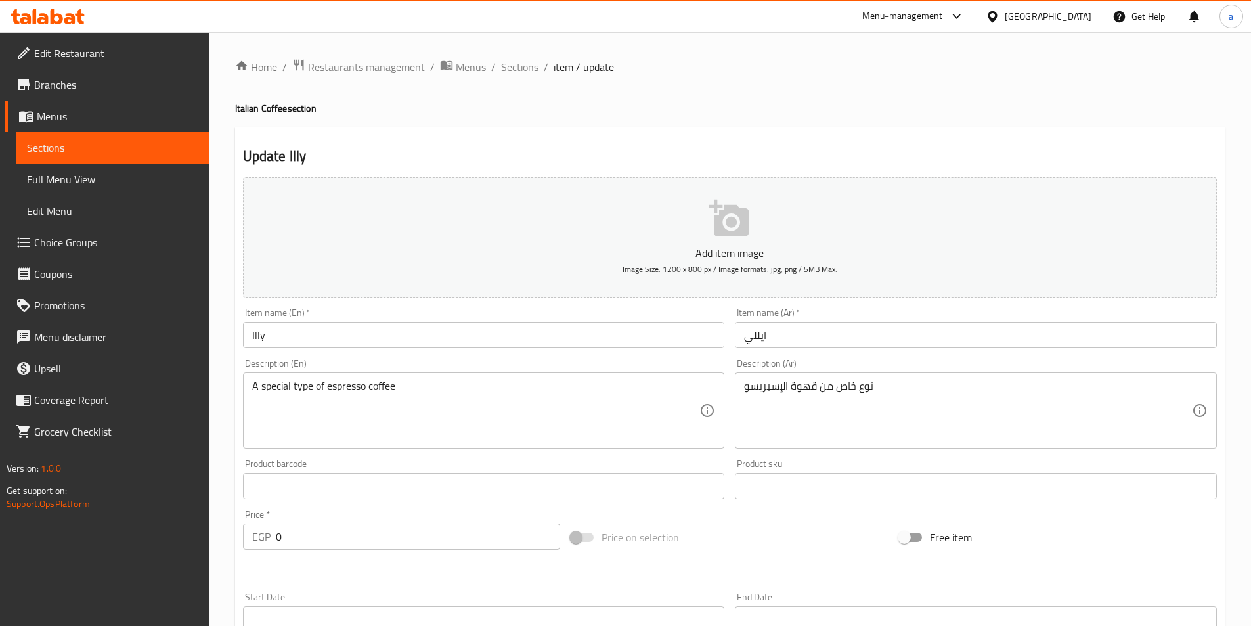
click at [82, 141] on span "Sections" at bounding box center [112, 148] width 171 height 16
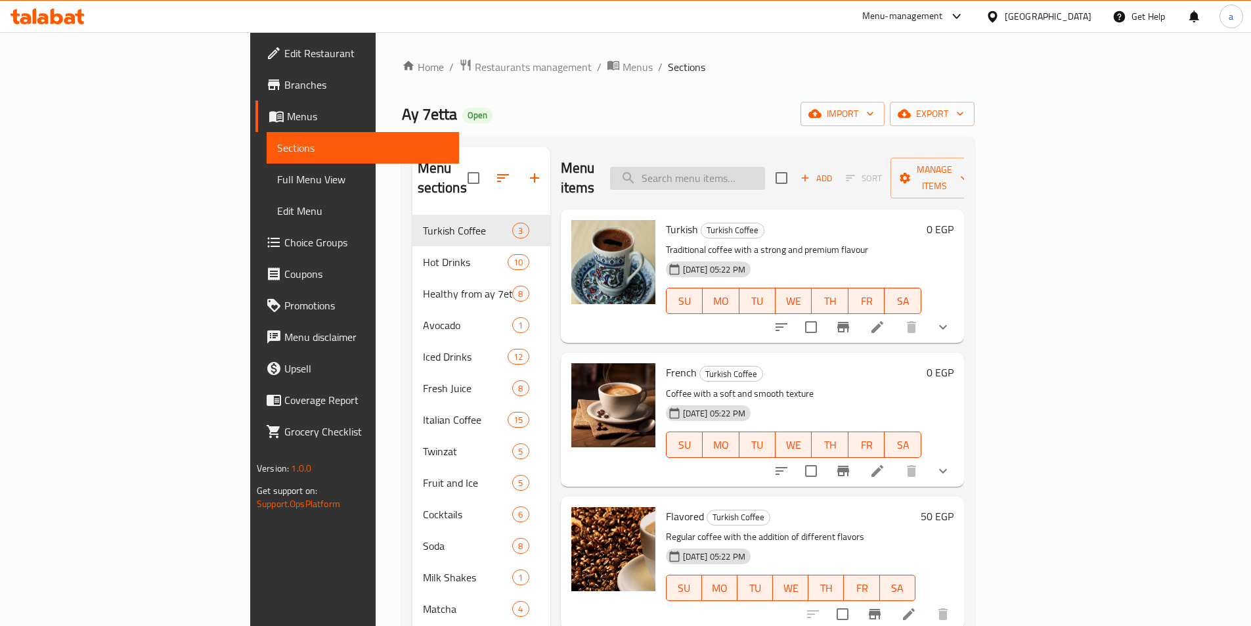
click at [708, 171] on input "search" at bounding box center [687, 178] width 155 height 23
paste input "Affogato"
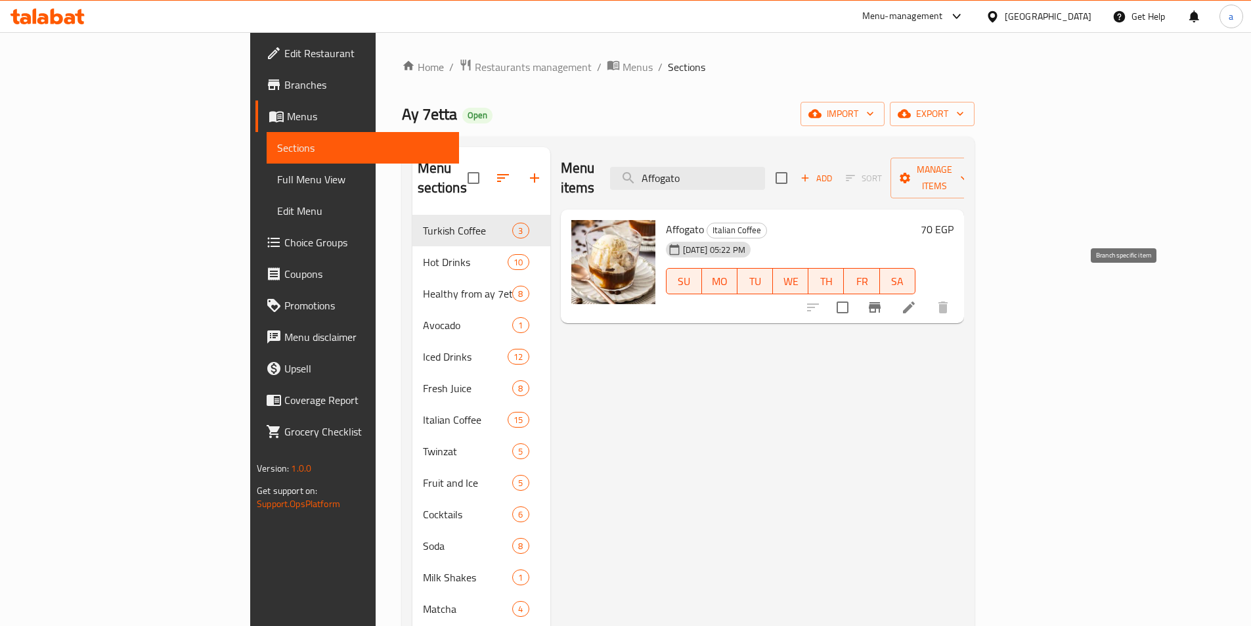
type input "Affogato"
click at [917, 299] on icon at bounding box center [909, 307] width 16 height 16
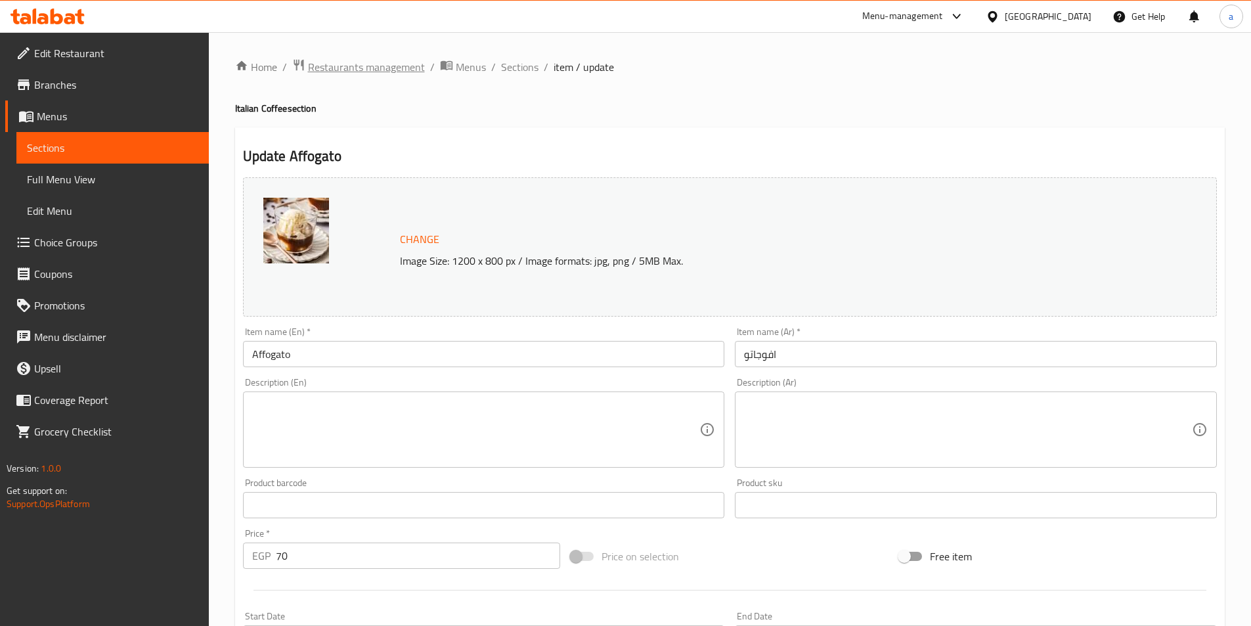
click at [380, 75] on span "Restaurants management" at bounding box center [366, 67] width 117 height 16
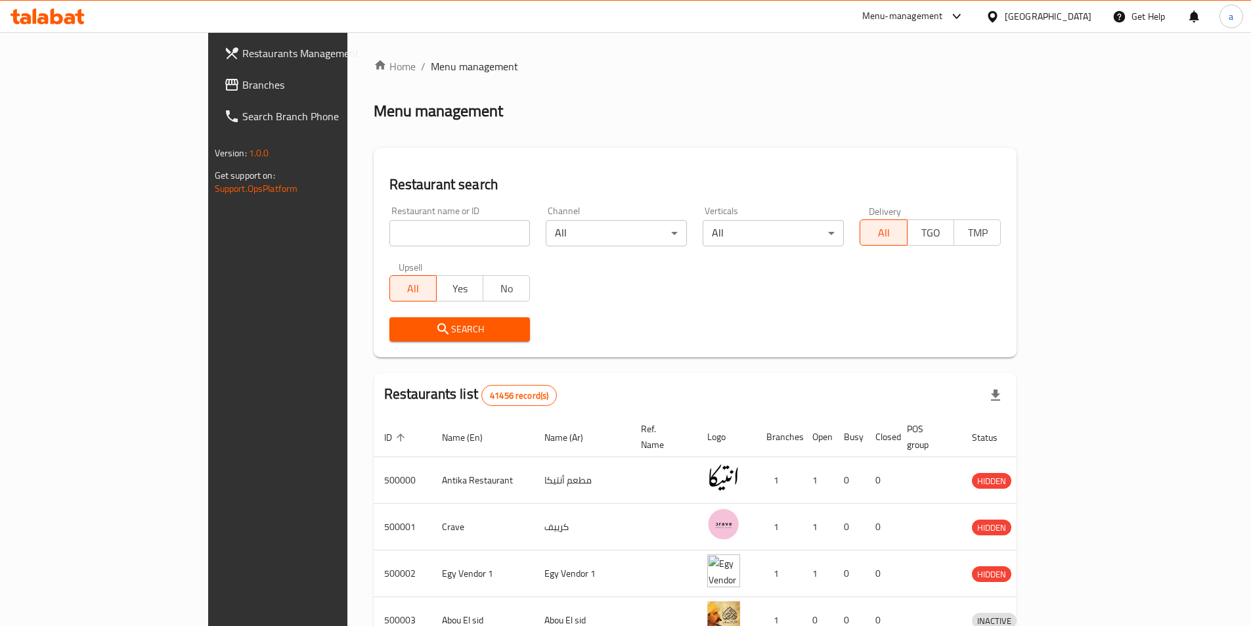
click at [242, 85] on span "Branches" at bounding box center [324, 85] width 164 height 16
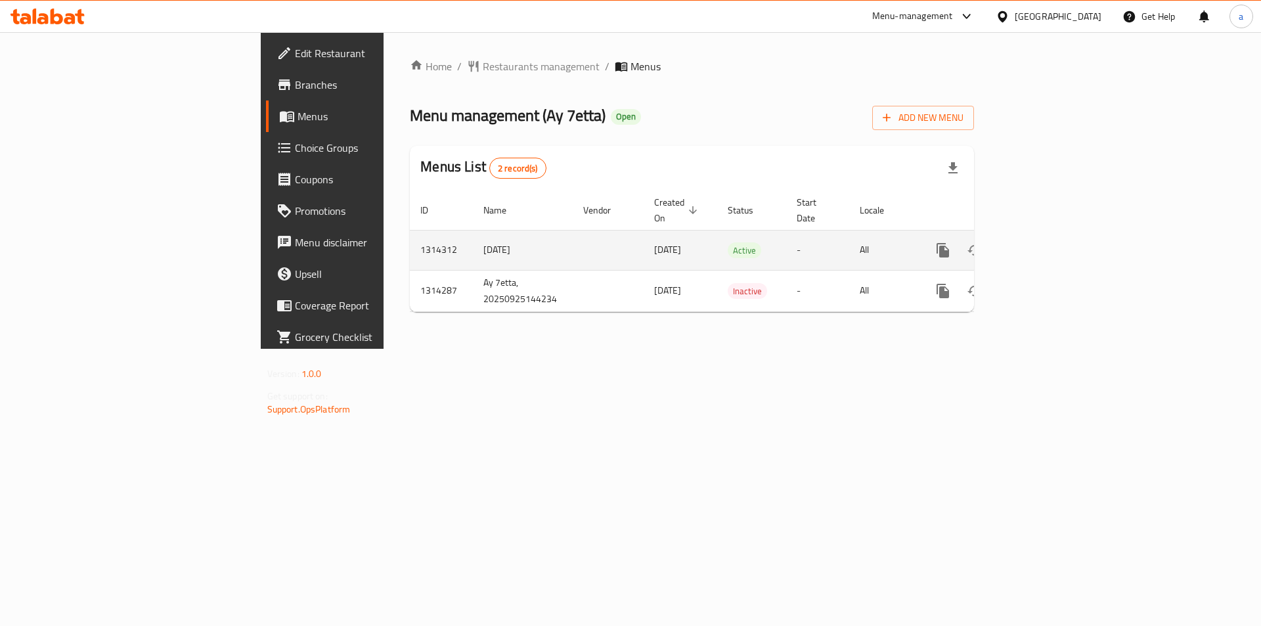
click at [1044, 244] on icon "enhanced table" at bounding box center [1038, 250] width 12 height 12
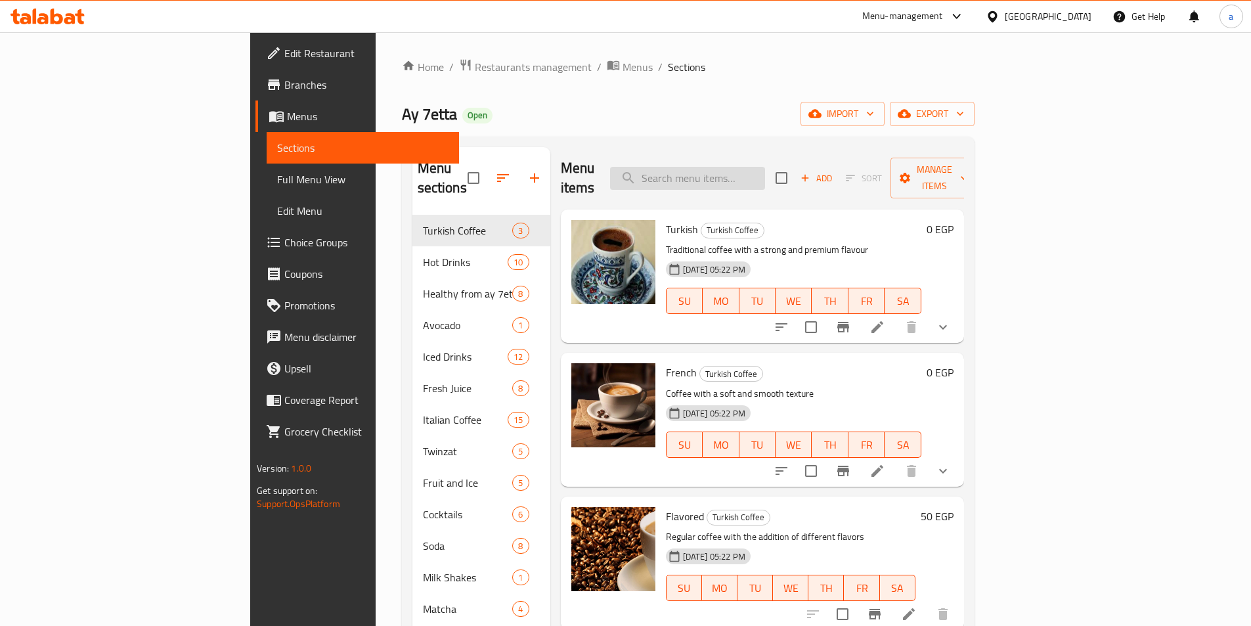
click at [728, 175] on input "search" at bounding box center [687, 178] width 155 height 23
paste input "Macchiato"
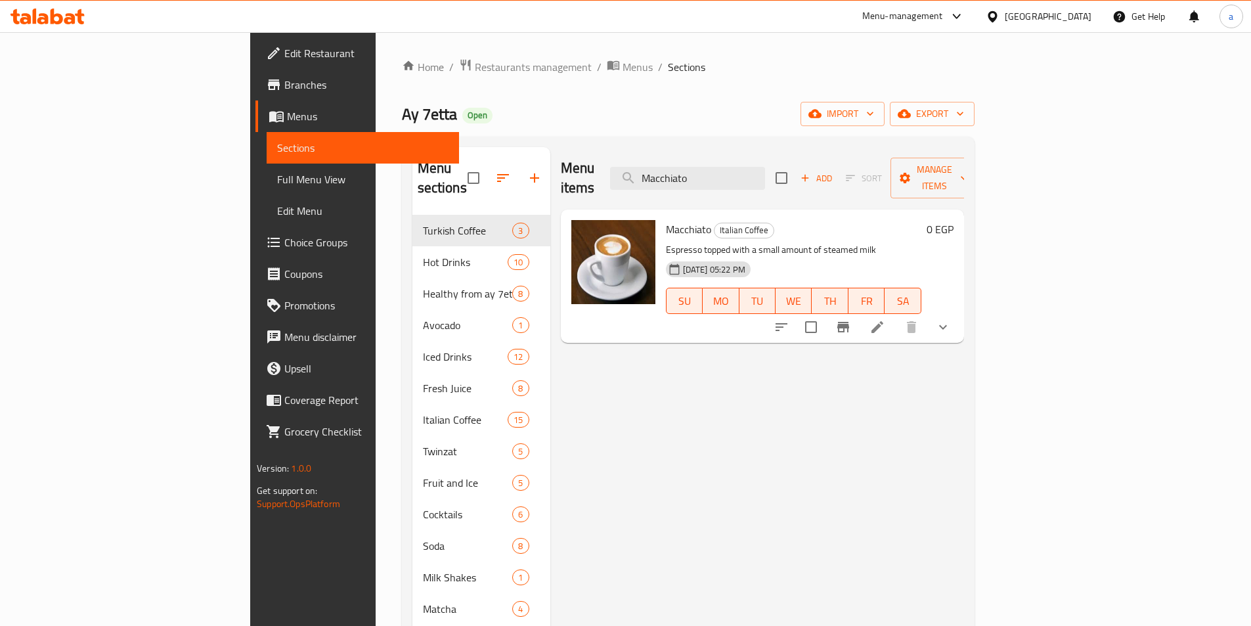
type input "Macchiato"
click at [896, 315] on li at bounding box center [877, 327] width 37 height 24
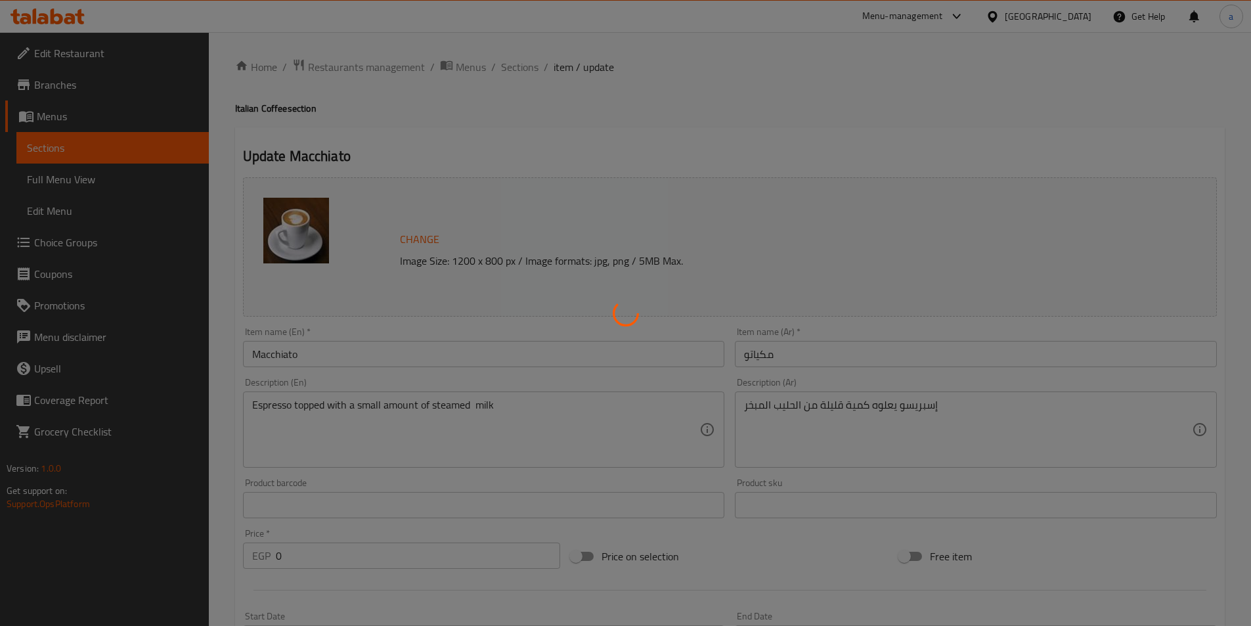
drag, startPoint x: 107, startPoint y: 162, endPoint x: 89, endPoint y: 128, distance: 38.2
click at [107, 160] on div at bounding box center [625, 313] width 1251 height 626
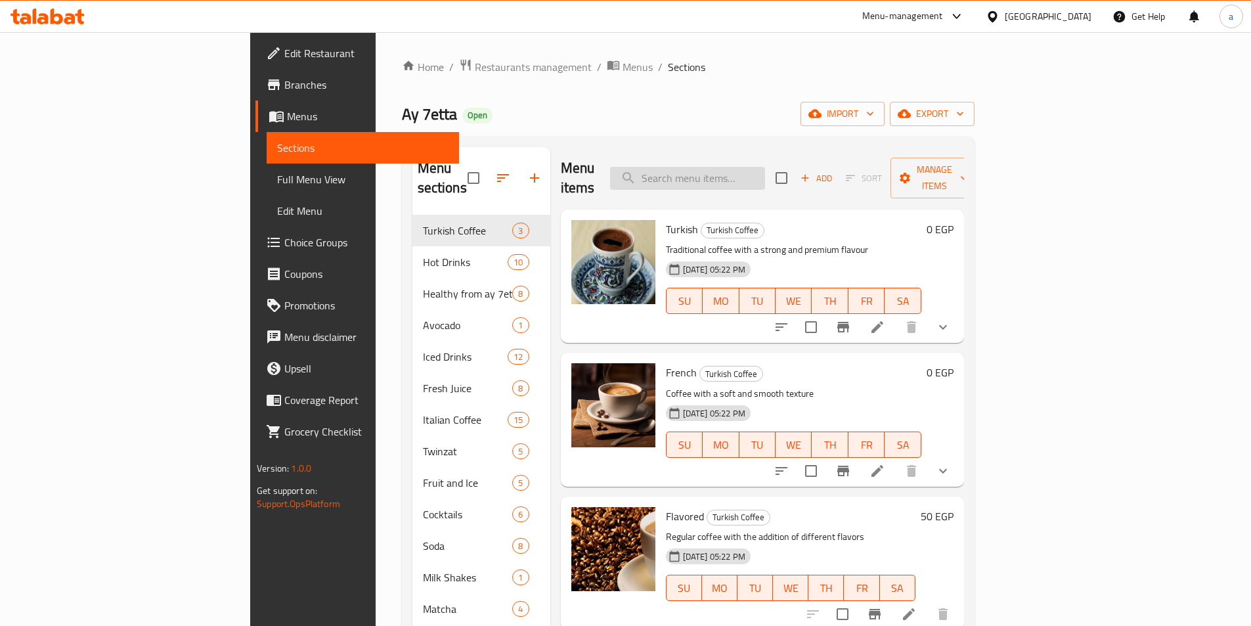
click at [765, 171] on input "search" at bounding box center [687, 178] width 155 height 23
paste input "Con Panna"
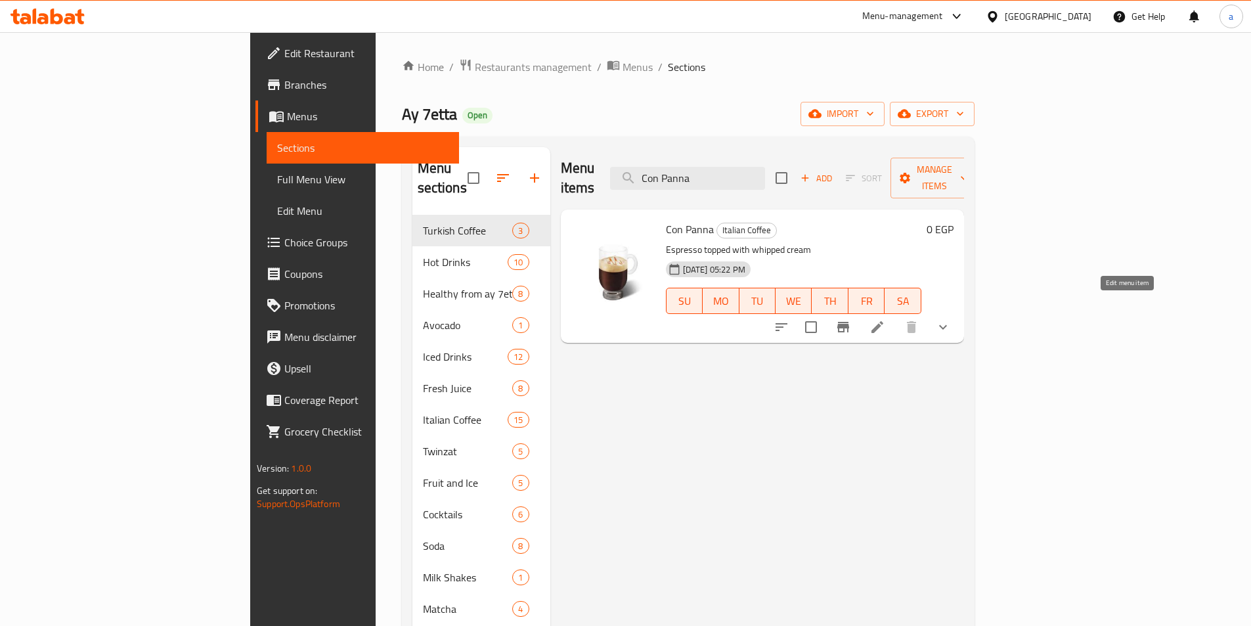
type input "Con Panna"
click at [885, 319] on icon at bounding box center [878, 327] width 16 height 16
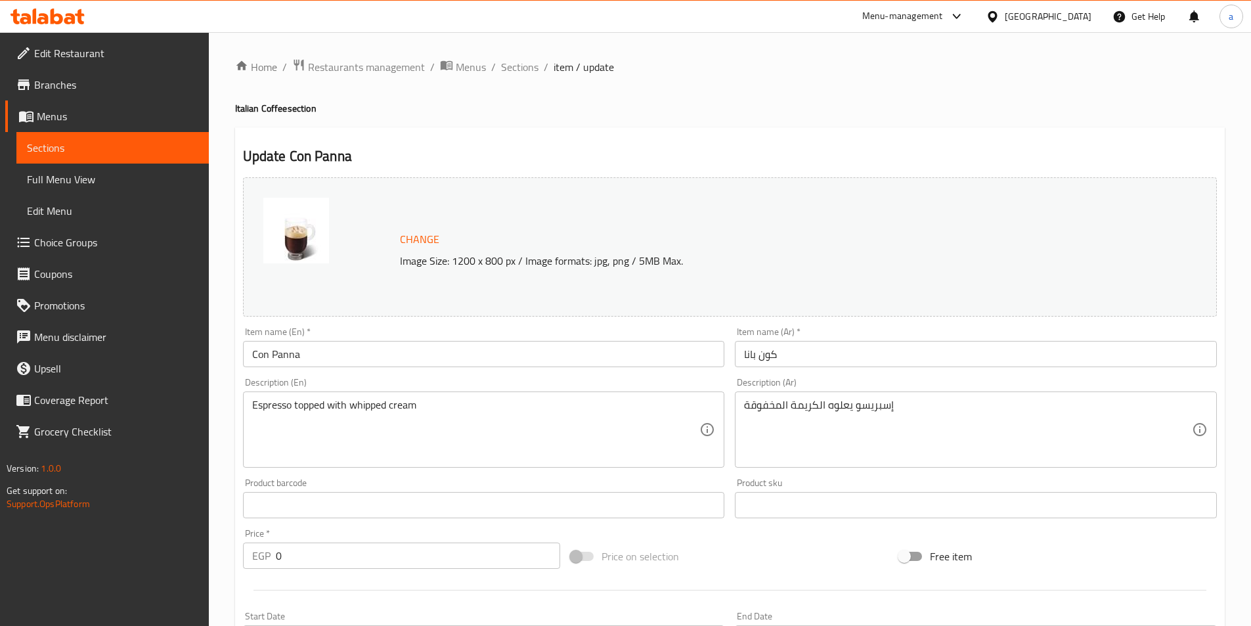
click at [85, 146] on span "Sections" at bounding box center [112, 148] width 171 height 16
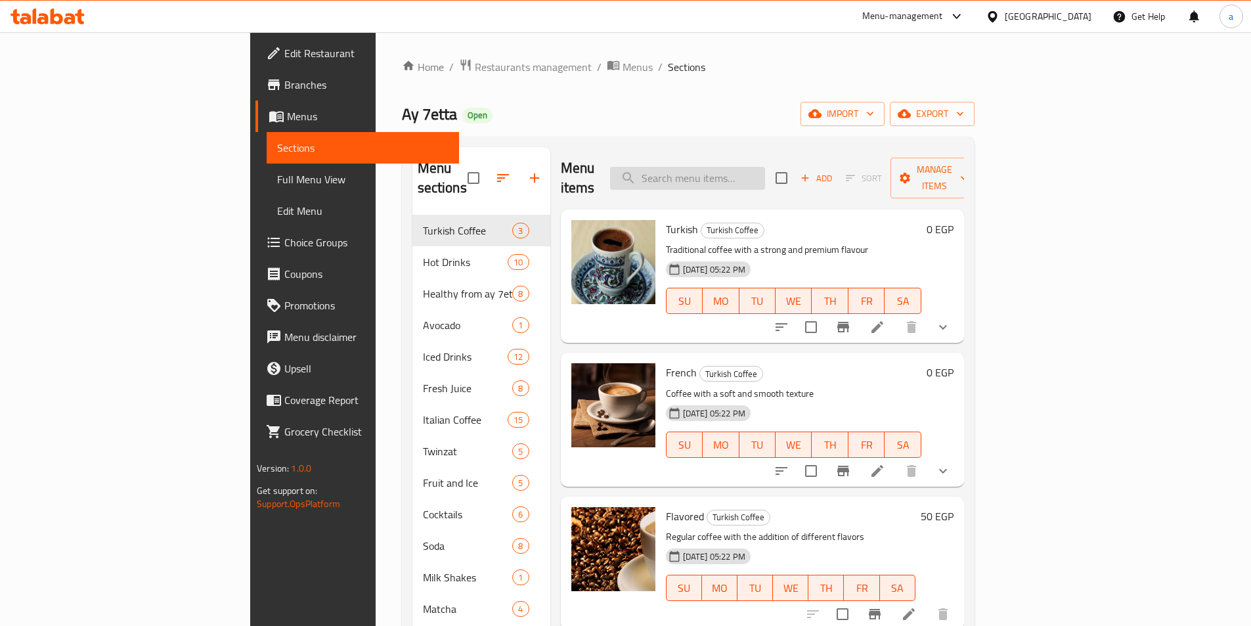
paste input "Hot Sedar"
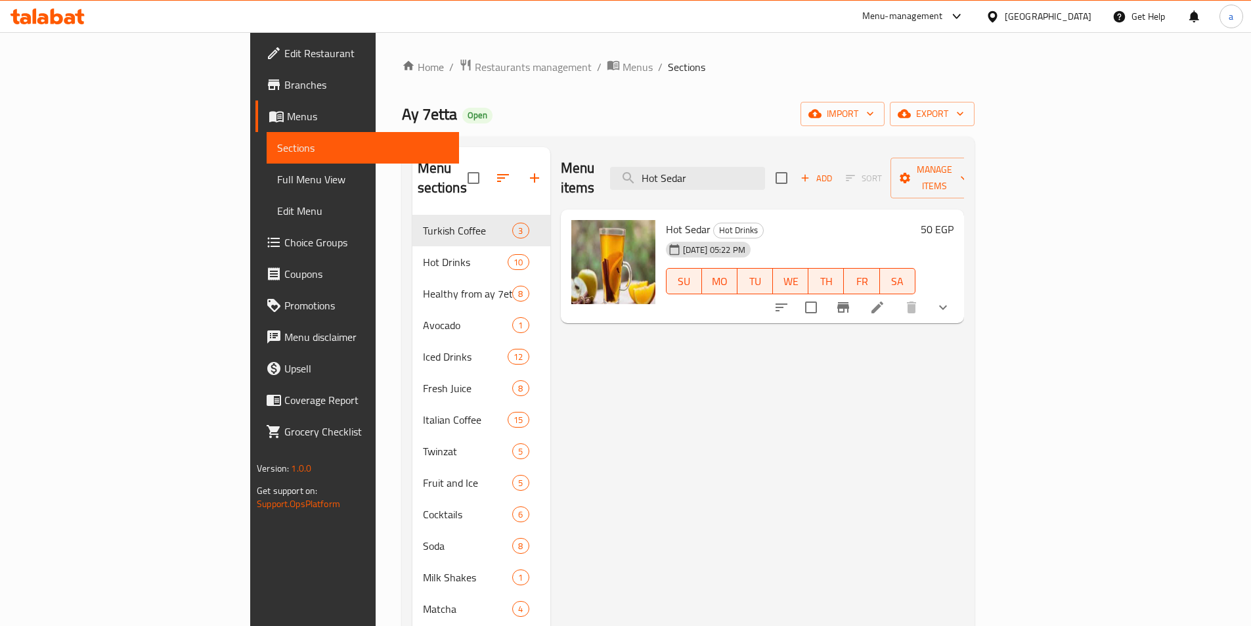
type input "Hot Sedar"
click at [883, 301] on icon at bounding box center [878, 307] width 12 height 12
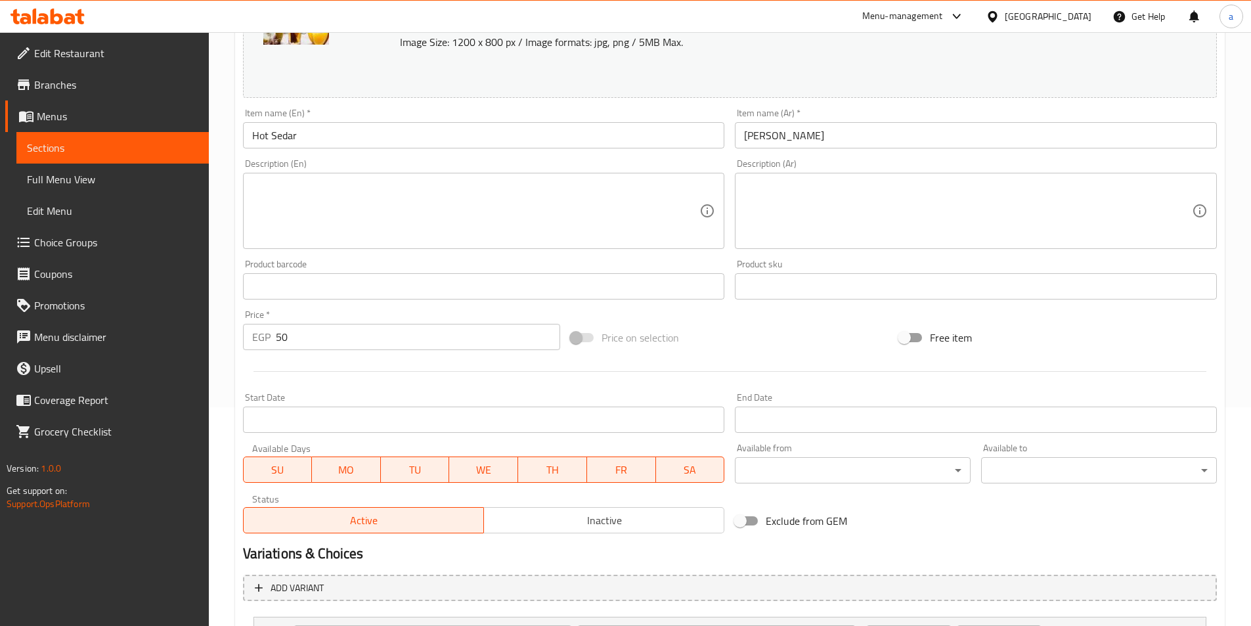
scroll to position [343, 0]
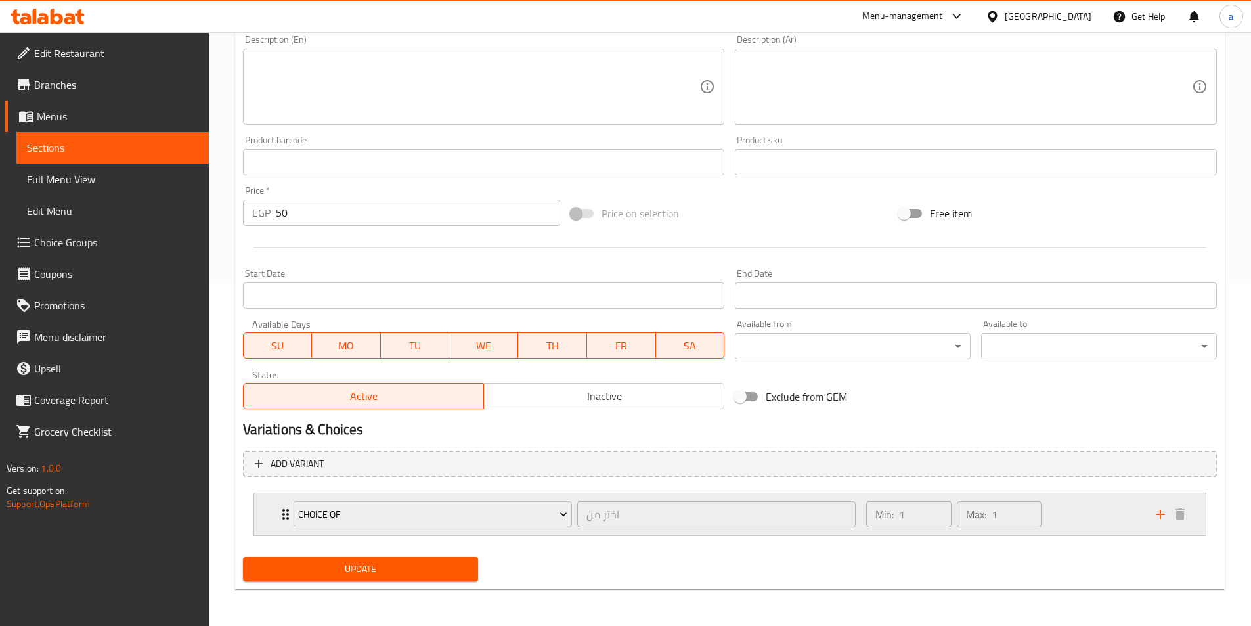
click at [1123, 533] on div "Min: 1 ​ Max: 1 ​" at bounding box center [1002, 514] width 289 height 42
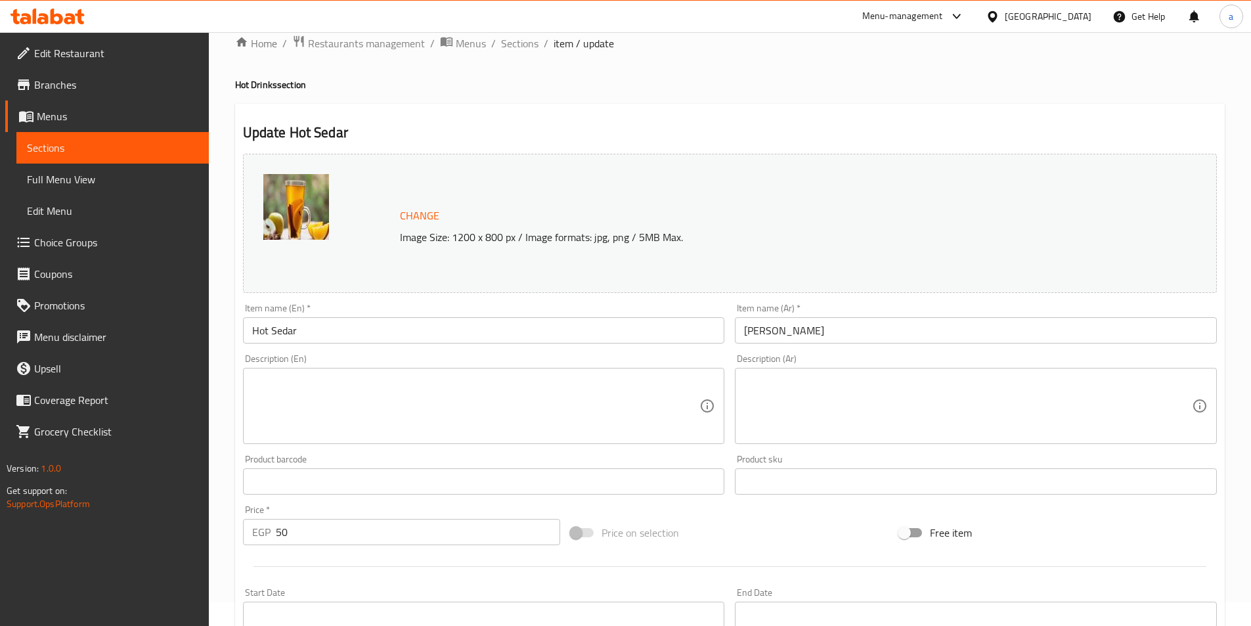
scroll to position [0, 0]
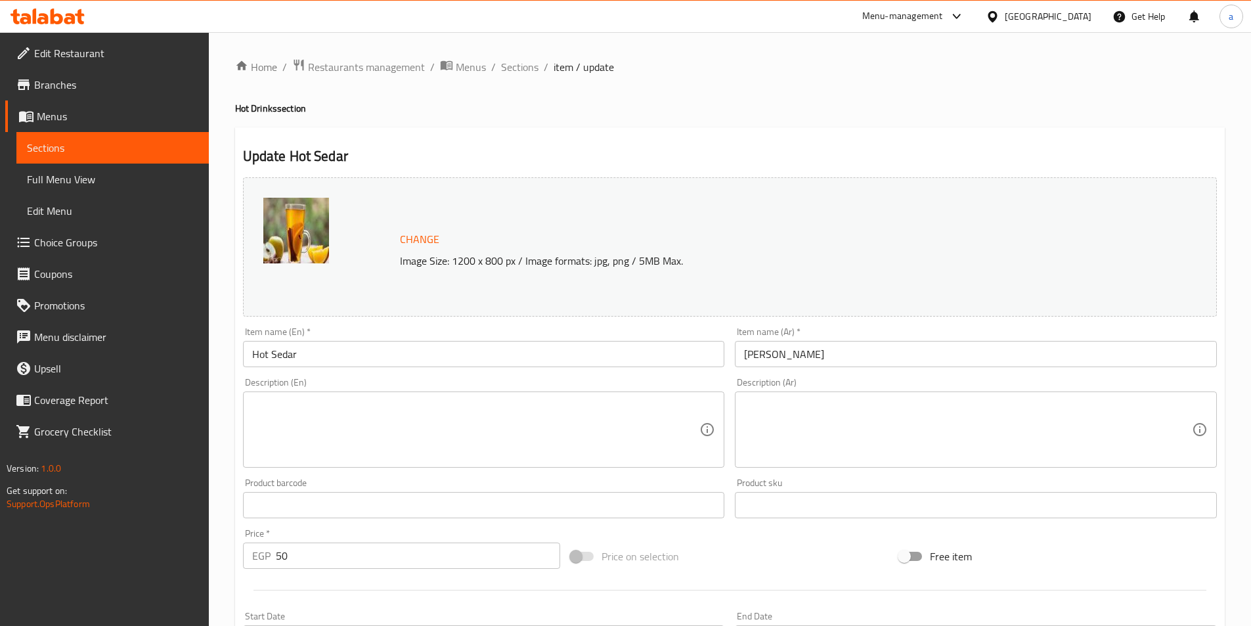
click at [160, 156] on link "Sections" at bounding box center [112, 148] width 192 height 32
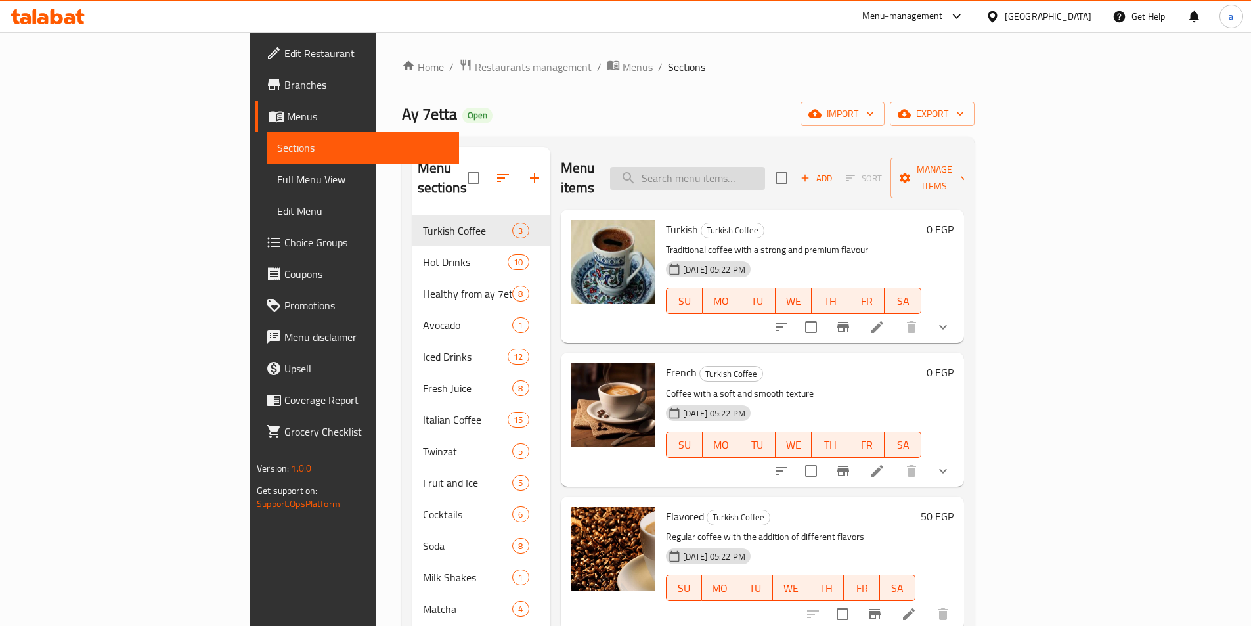
click at [765, 167] on input "search" at bounding box center [687, 178] width 155 height 23
click at [756, 172] on input "search" at bounding box center [687, 178] width 155 height 23
paste input "779113"
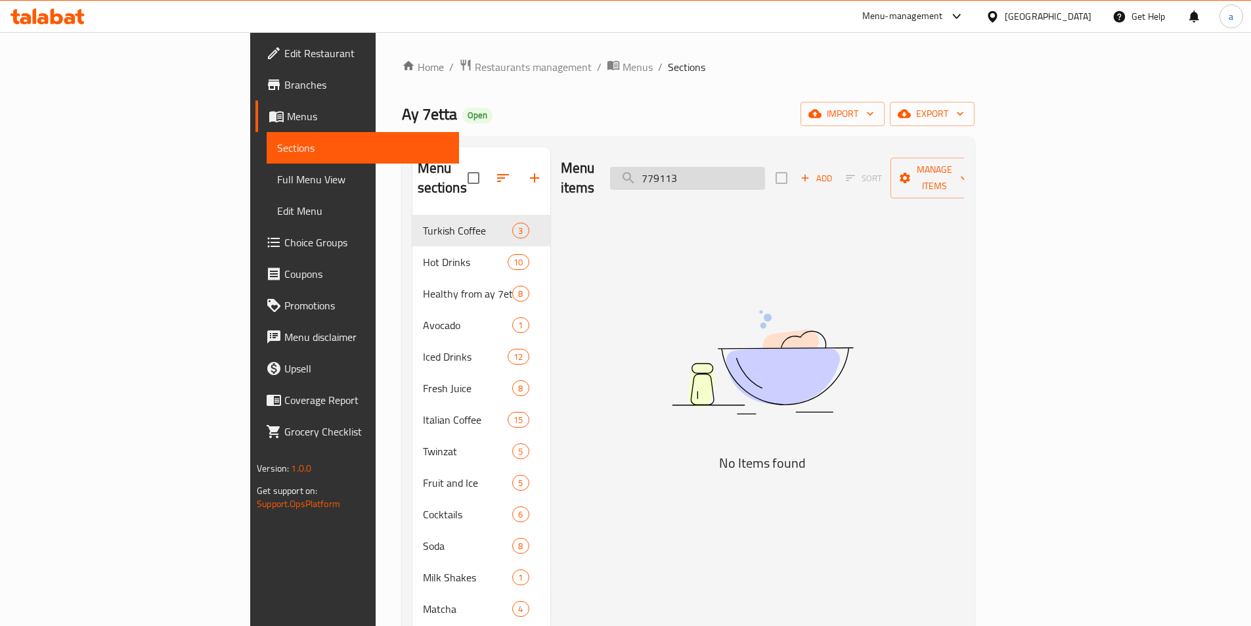
click at [765, 167] on input "779113" at bounding box center [687, 178] width 155 height 23
paste input "Scoop of Ice Cream"
type input "Scoop of Ice Cream"
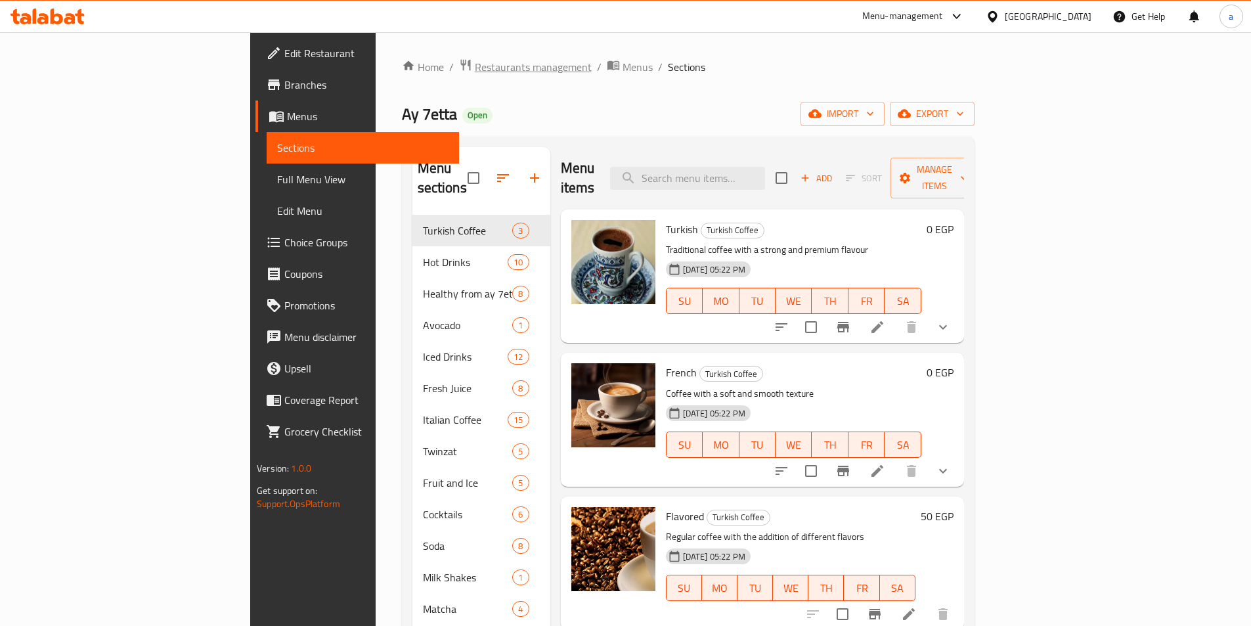
click at [475, 70] on span "Restaurants management" at bounding box center [533, 67] width 117 height 16
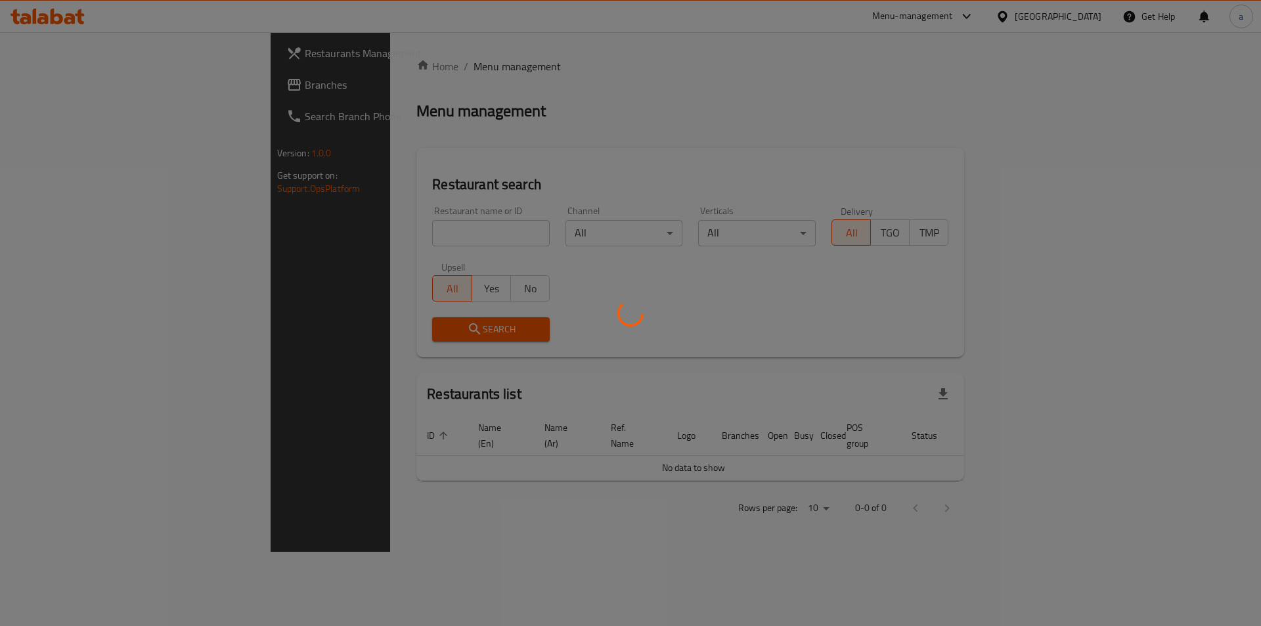
click at [108, 87] on div at bounding box center [630, 313] width 1261 height 626
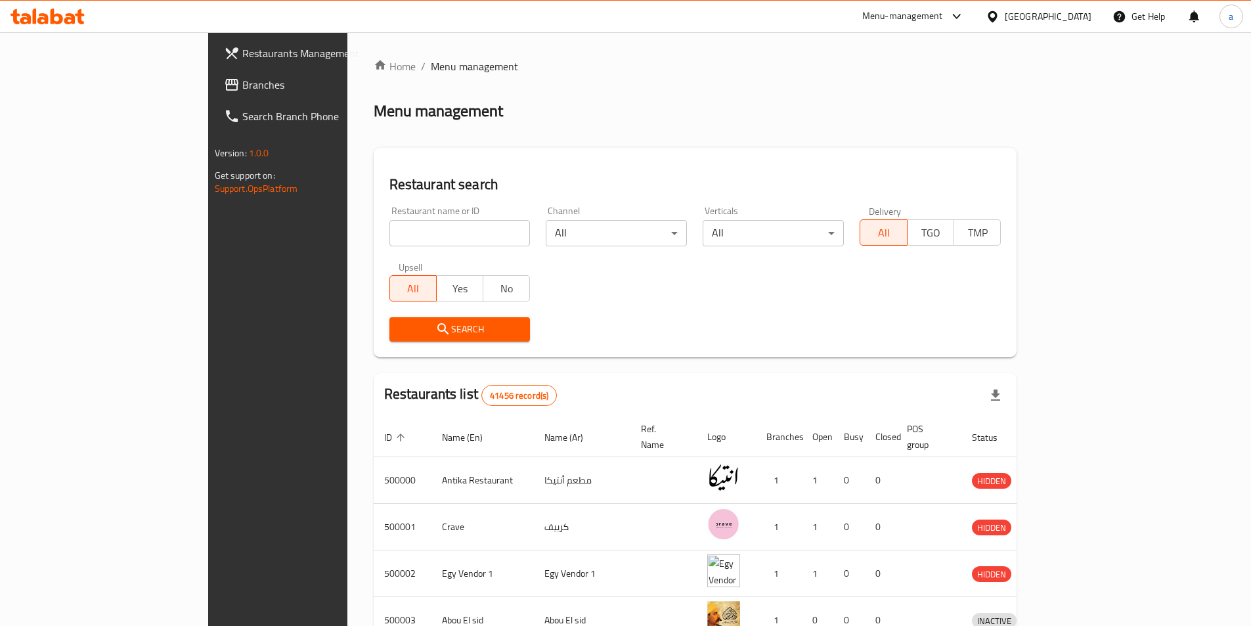
click at [242, 87] on span "Branches" at bounding box center [324, 85] width 164 height 16
